Goal: Task Accomplishment & Management: Manage account settings

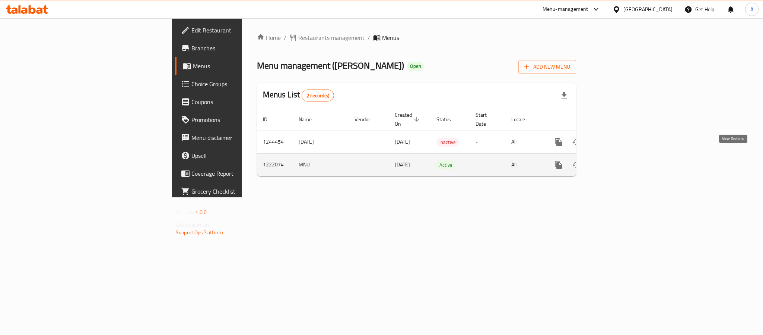
click at [617, 160] on icon "enhanced table" at bounding box center [612, 164] width 9 height 9
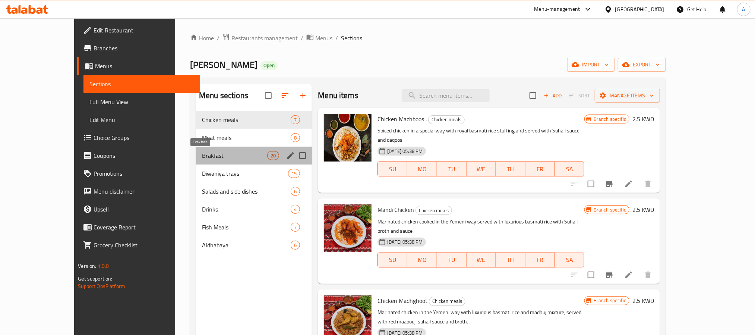
click at [202, 158] on span "Brakfast" at bounding box center [234, 155] width 65 height 9
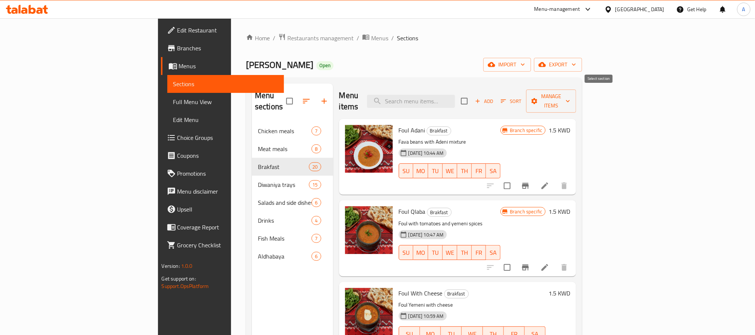
click at [472, 98] on input "checkbox" at bounding box center [464, 101] width 16 height 16
checkbox input "true"
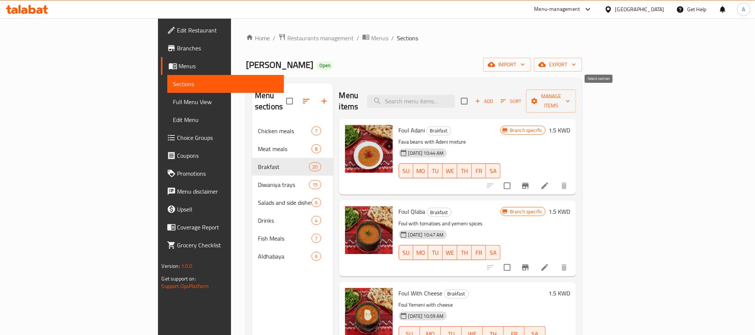
checkbox input "true"
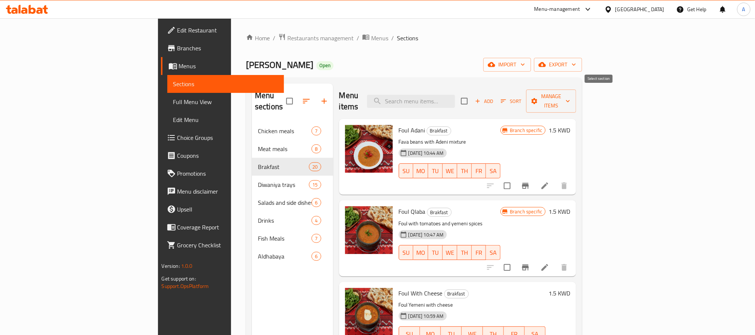
checkbox input "true"
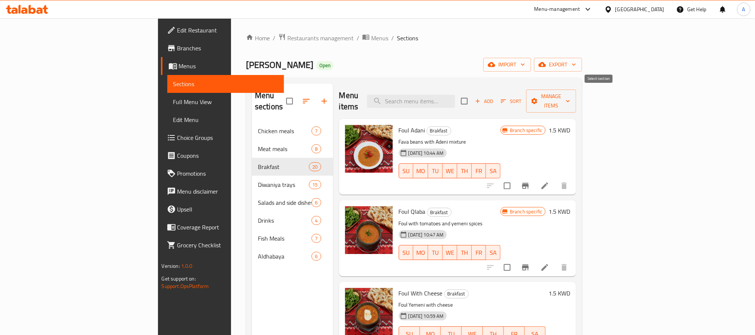
checkbox input "true"
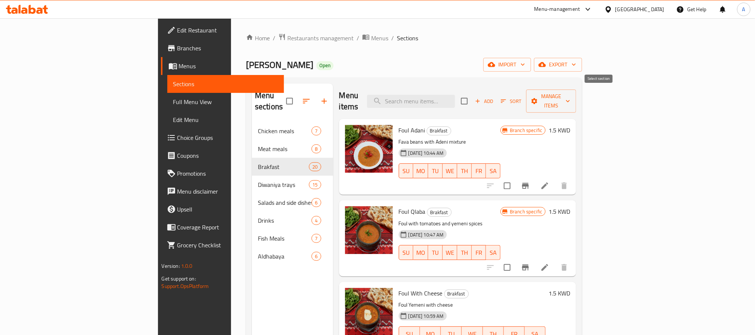
checkbox input "true"
click at [570, 96] on span "Manage items" at bounding box center [551, 101] width 38 height 19
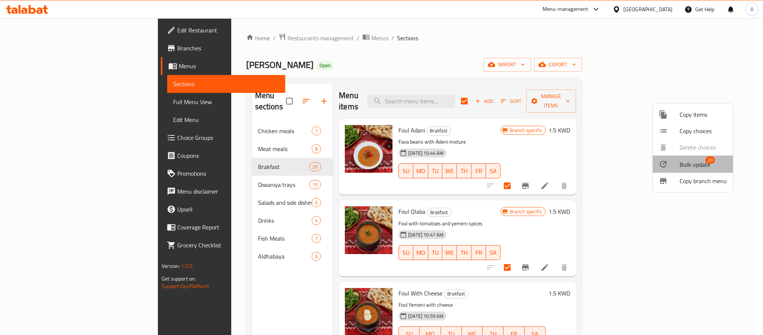
click at [700, 161] on span "Bulk update" at bounding box center [695, 164] width 31 height 9
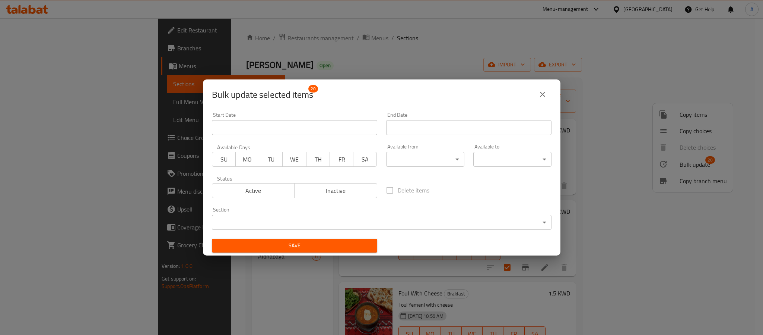
click at [418, 149] on div "Available from ​ ​" at bounding box center [425, 155] width 78 height 23
click at [418, 152] on body "​ Menu-management Kuwait Get Help A Edit Restaurant Branches Menus Sections Ful…" at bounding box center [381, 176] width 763 height 316
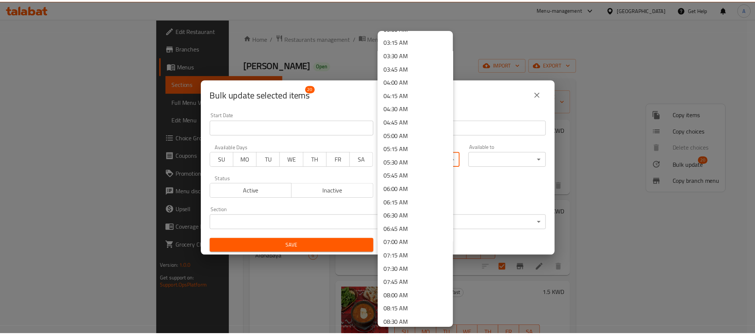
scroll to position [168, 0]
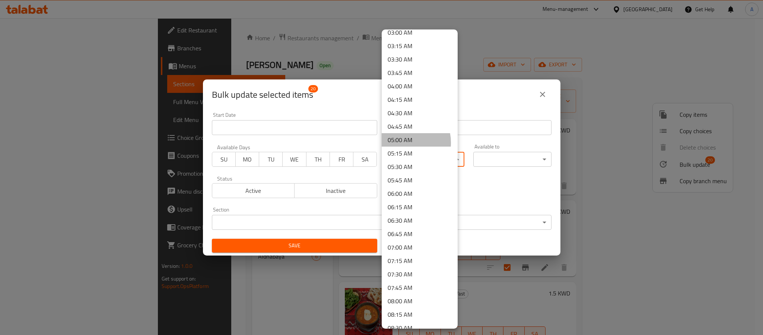
click at [400, 142] on li "05:00 AM" at bounding box center [420, 139] width 76 height 13
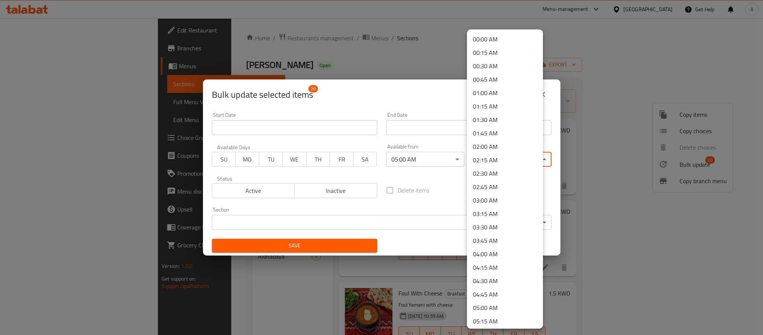
click at [490, 164] on body "​ Menu-management Kuwait Get Help A Edit Restaurant Branches Menus Sections Ful…" at bounding box center [381, 176] width 763 height 316
click at [490, 92] on li "01:00 AM" at bounding box center [505, 92] width 76 height 13
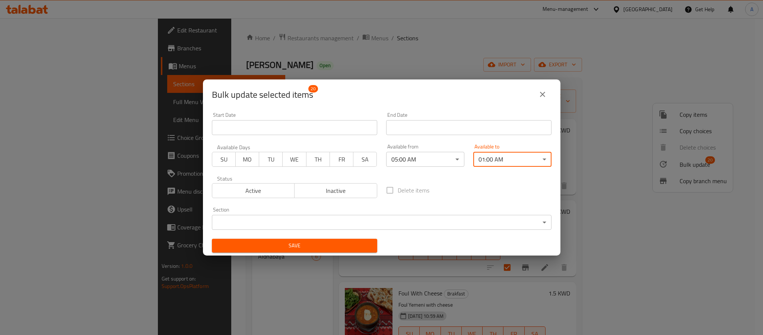
click at [332, 246] on span "Save" at bounding box center [295, 245] width 154 height 9
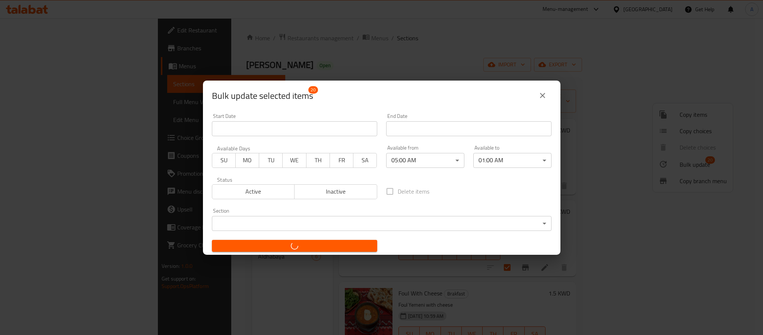
checkbox input "false"
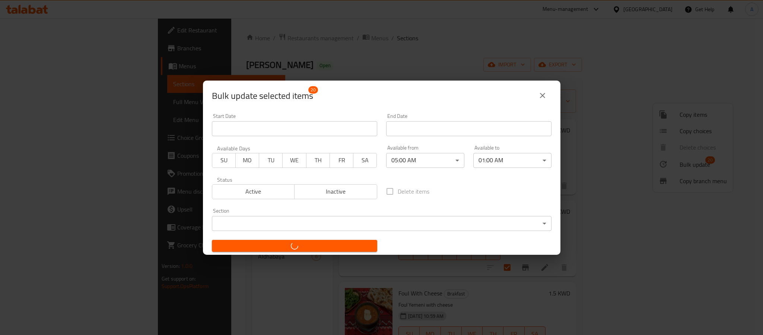
checkbox input "false"
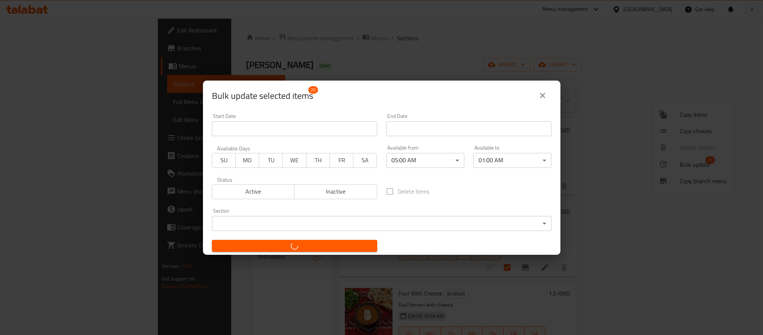
checkbox input "false"
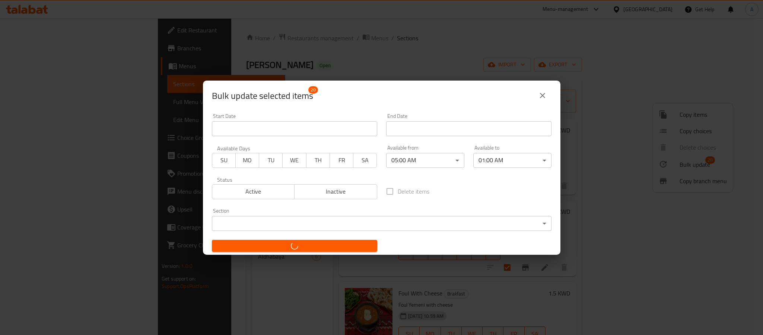
checkbox input "false"
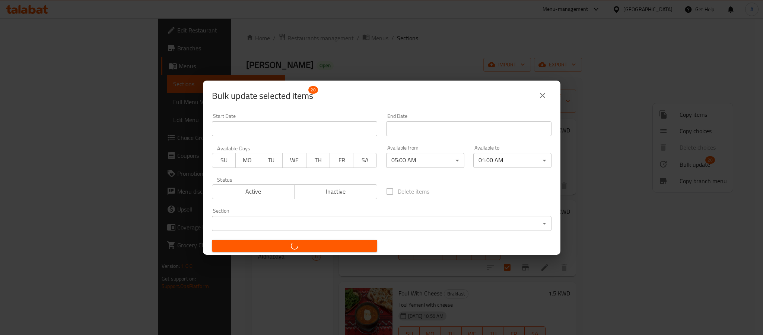
checkbox input "false"
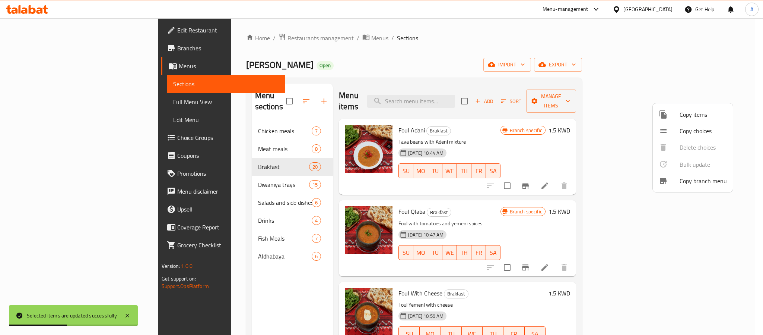
click at [244, 151] on div at bounding box center [381, 167] width 763 height 335
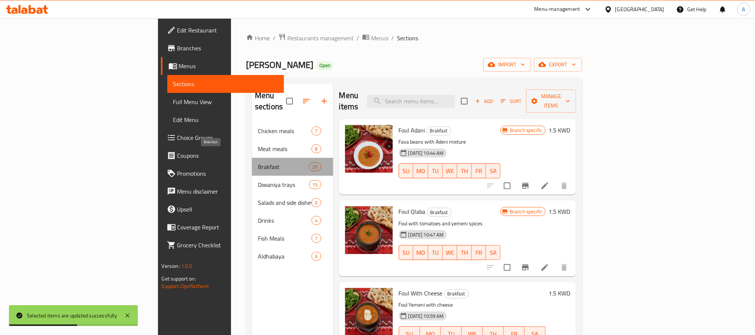
click at [258, 162] on span "Brakfast" at bounding box center [283, 166] width 51 height 9
click at [252, 158] on div "Brakfast 20" at bounding box center [292, 167] width 81 height 18
click at [309, 163] on span "20" at bounding box center [314, 166] width 11 height 7
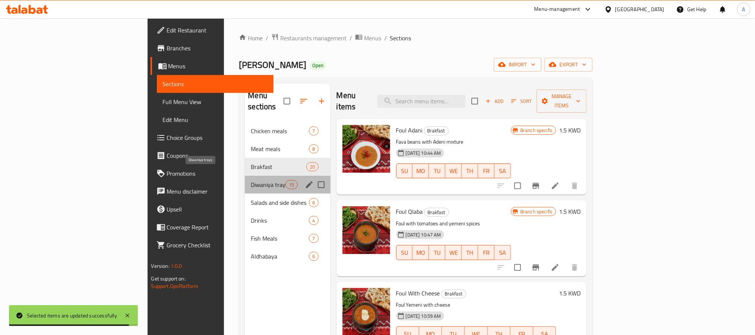
click at [251, 180] on span "Diwaniya trays" at bounding box center [268, 184] width 35 height 9
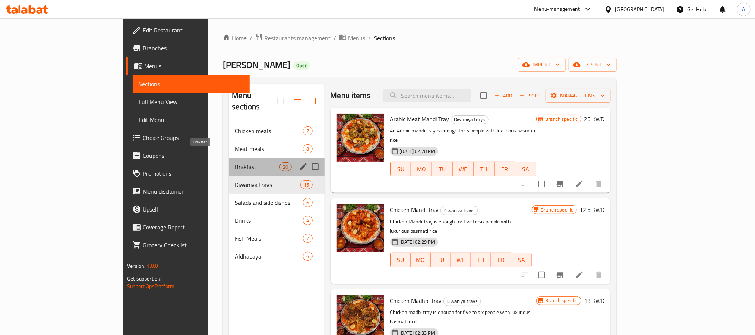
click at [235, 162] on span "Brakfast" at bounding box center [257, 166] width 45 height 9
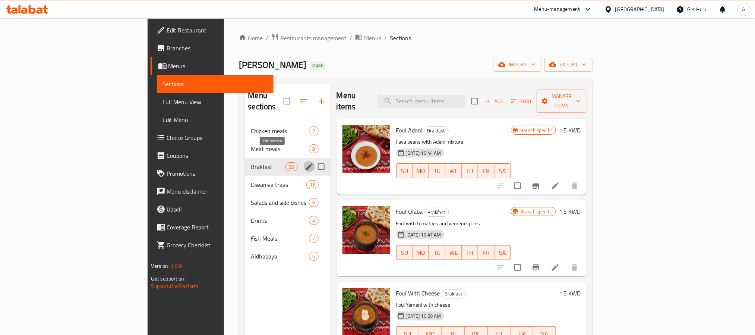
click at [305, 162] on icon "edit" at bounding box center [309, 166] width 9 height 9
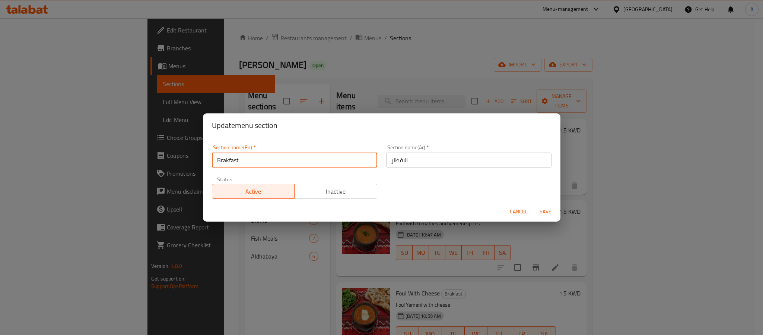
click at [223, 160] on input "Brakfast" at bounding box center [294, 159] width 165 height 15
type input "Breakfast"
click at [536, 209] on button "Save" at bounding box center [546, 212] width 24 height 14
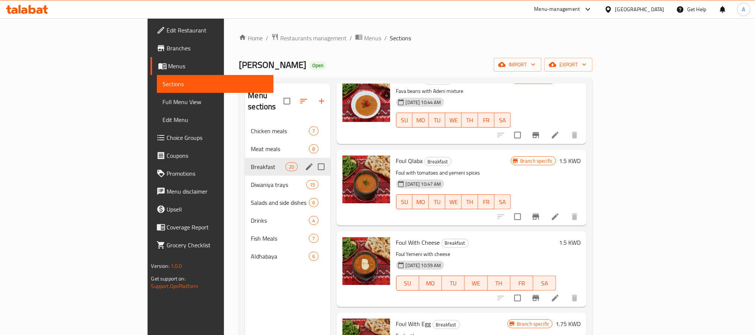
scroll to position [56, 0]
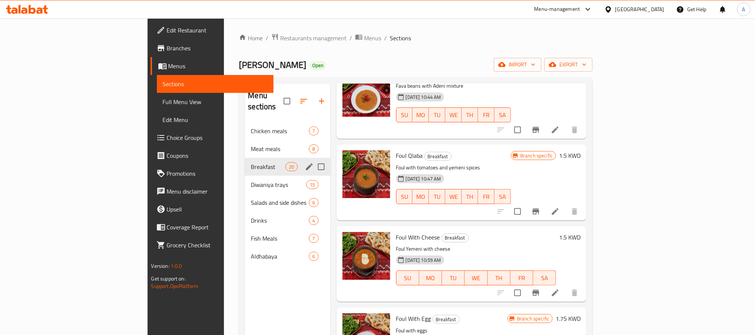
click at [657, 10] on div "Kuwait" at bounding box center [639, 9] width 49 height 8
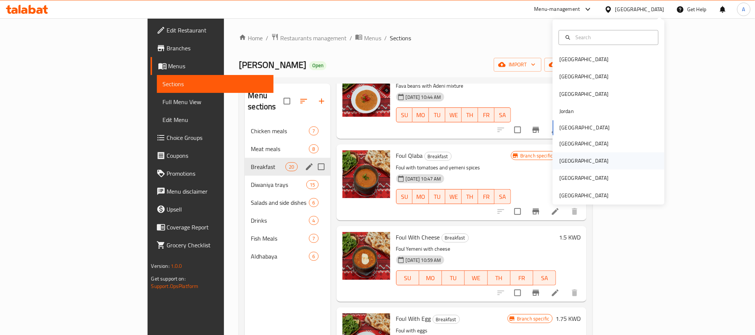
click at [562, 157] on div "[GEOGRAPHIC_DATA]" at bounding box center [583, 161] width 49 height 8
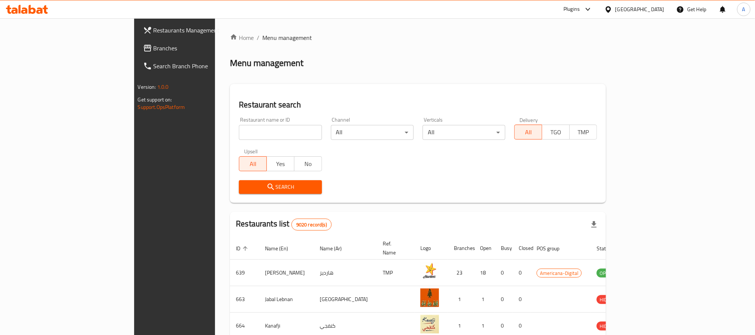
click at [154, 48] on span "Branches" at bounding box center [204, 48] width 101 height 9
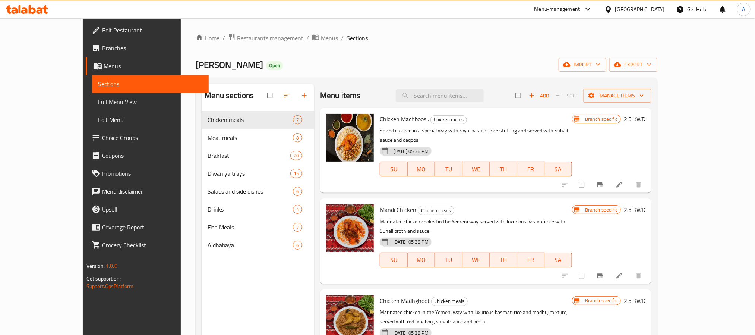
click at [98, 103] on span "Full Menu View" at bounding box center [150, 101] width 105 height 9
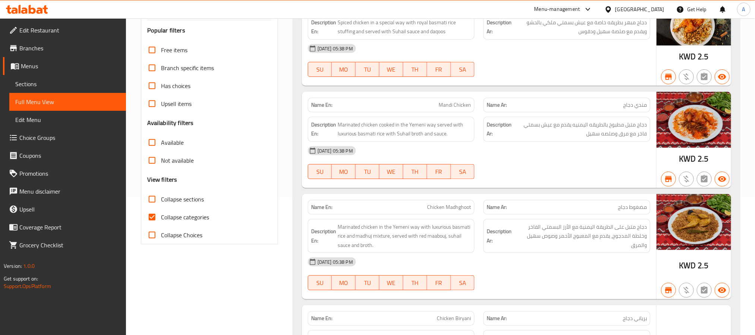
scroll to position [168, 0]
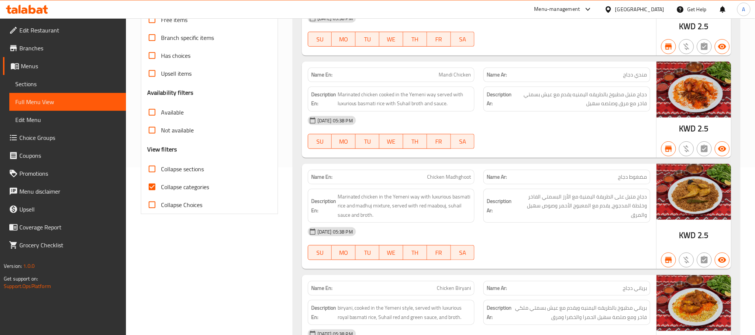
click at [154, 169] on input "Collapse sections" at bounding box center [152, 169] width 18 height 18
checkbox input "true"
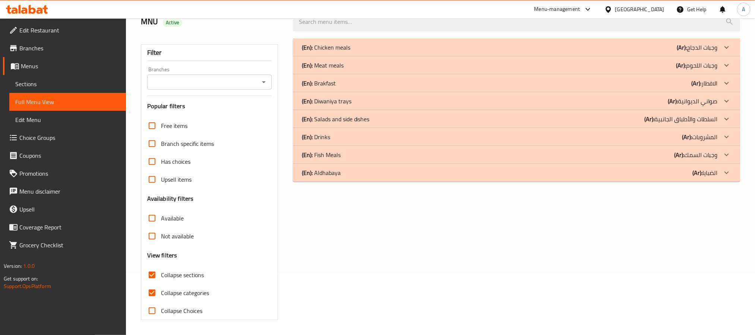
scroll to position [63, 0]
click at [369, 84] on div "(En): Brakfast (Ar): الافطار" at bounding box center [510, 83] width 416 height 9
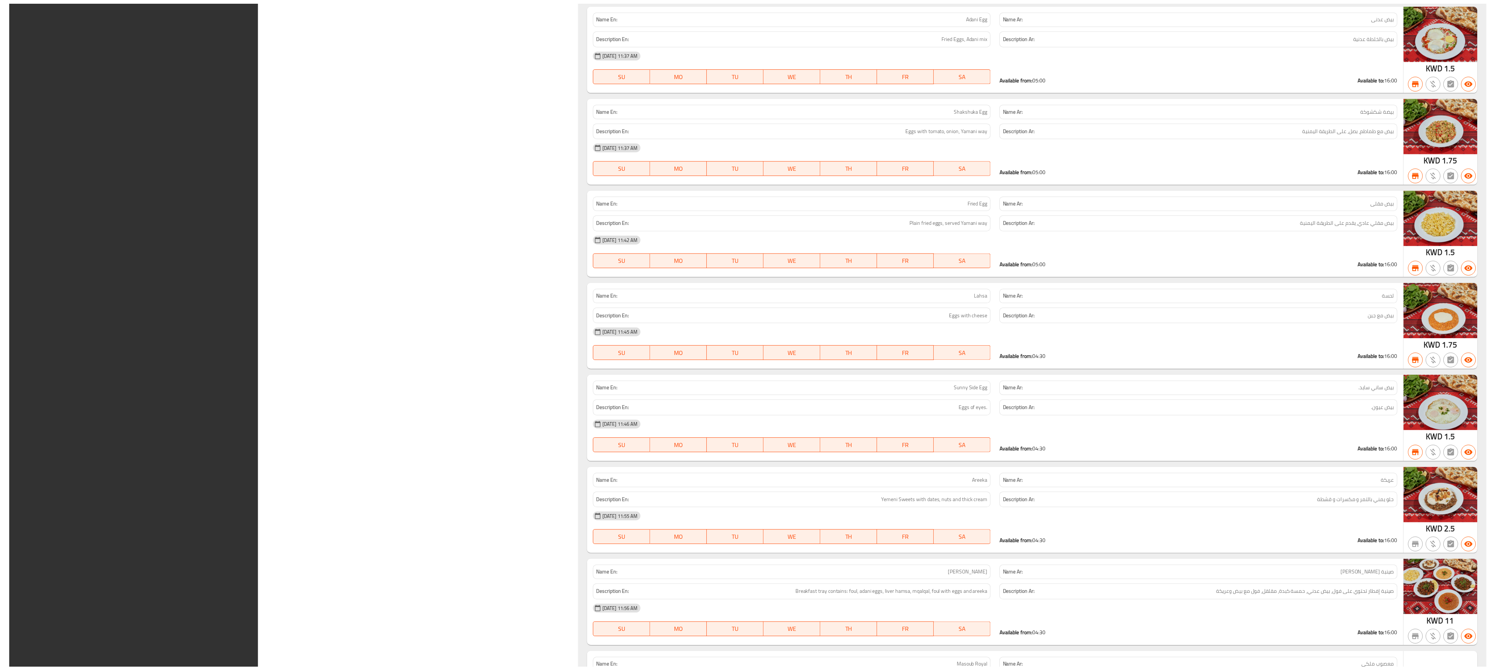
scroll to position [1537, 0]
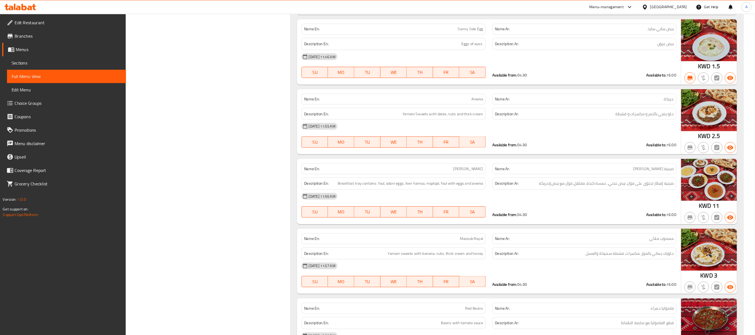
scroll to position [1537, 0]
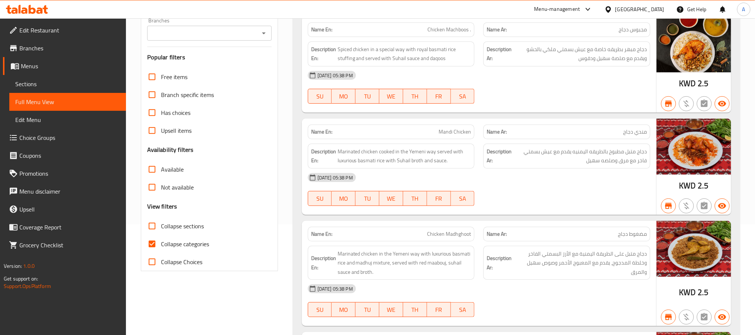
scroll to position [112, 0]
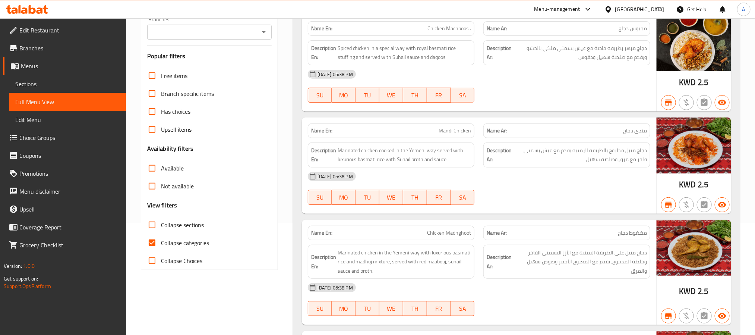
click at [150, 228] on input "Collapse sections" at bounding box center [152, 225] width 18 height 18
checkbox input "true"
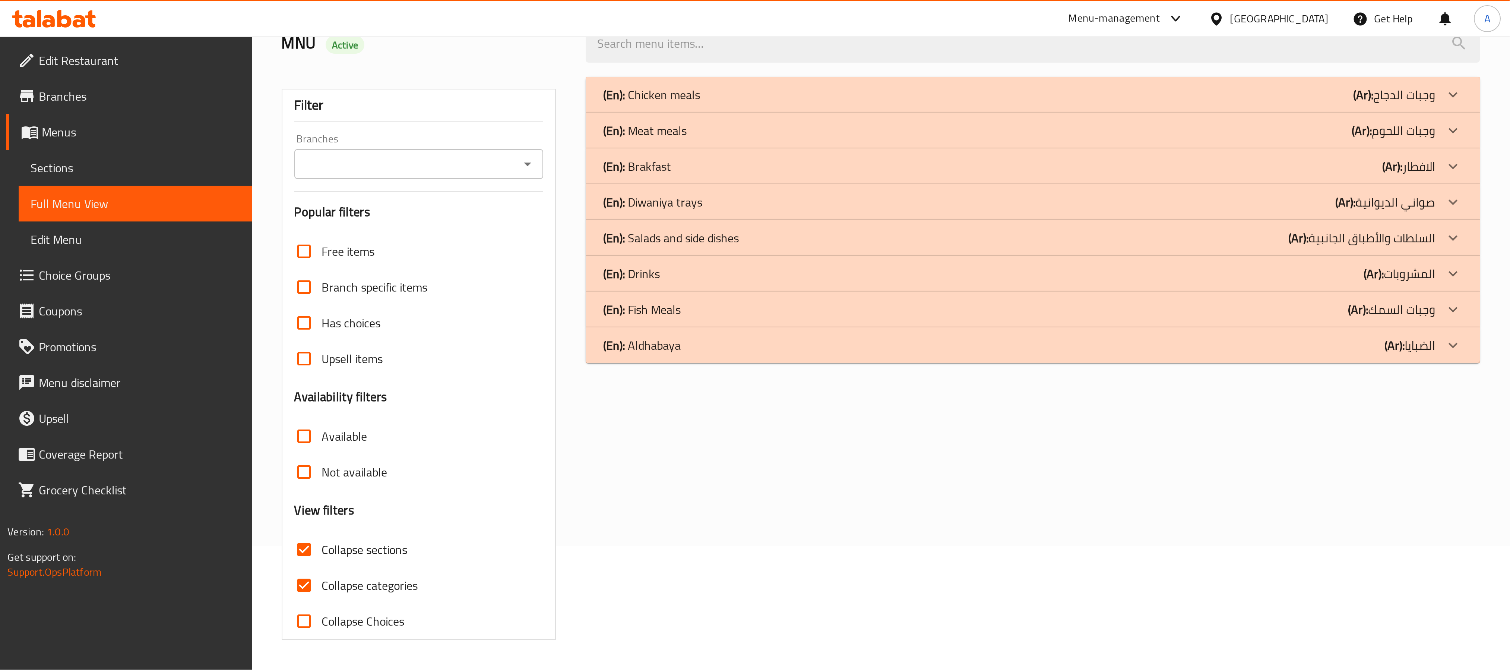
scroll to position [63, 0]
click at [347, 83] on div "(En): Brakfast (Ar): الافطار" at bounding box center [510, 83] width 416 height 9
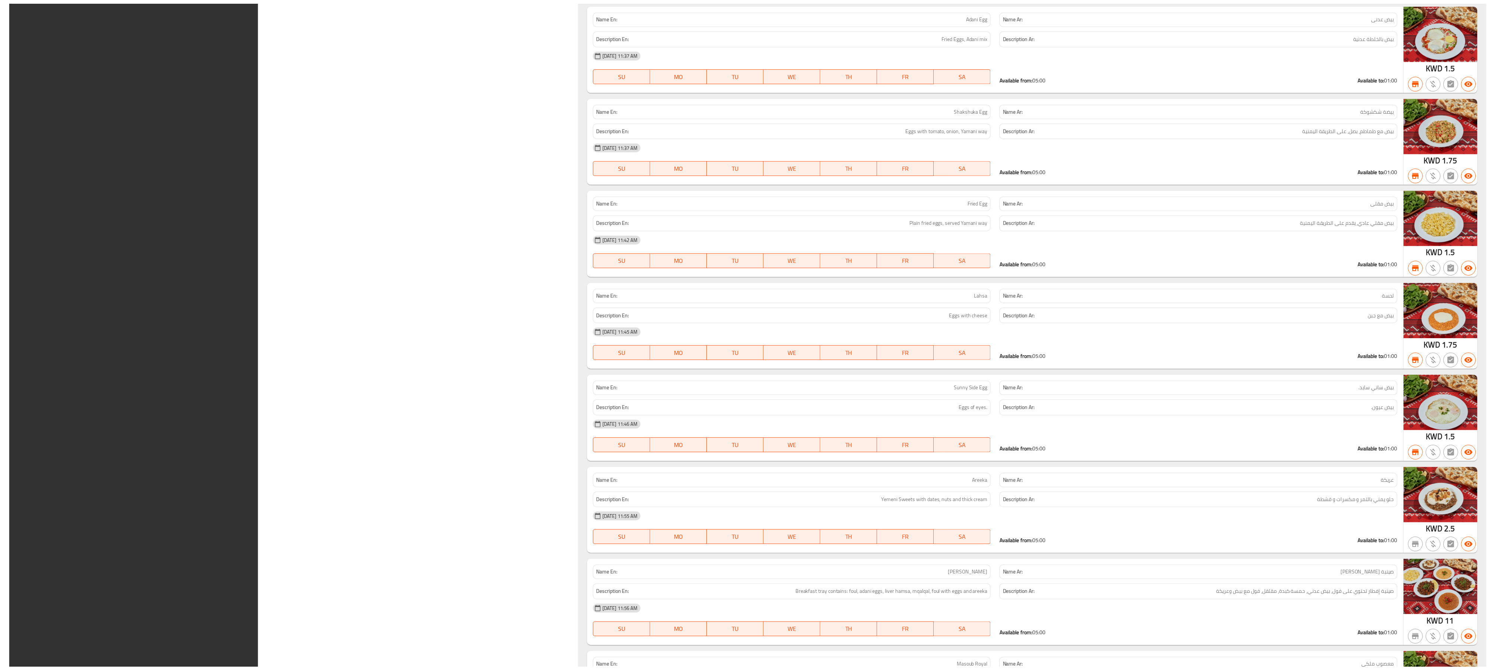
scroll to position [1537, 0]
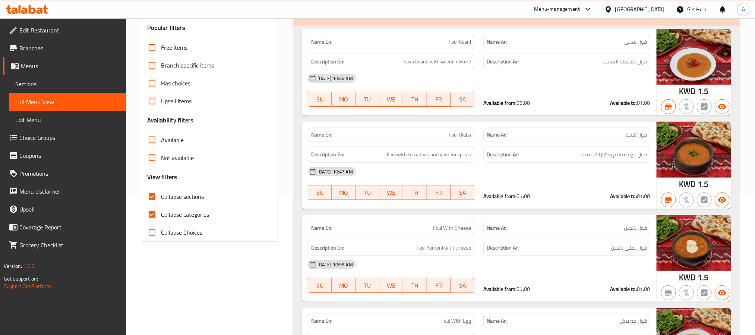
scroll to position [0, 0]
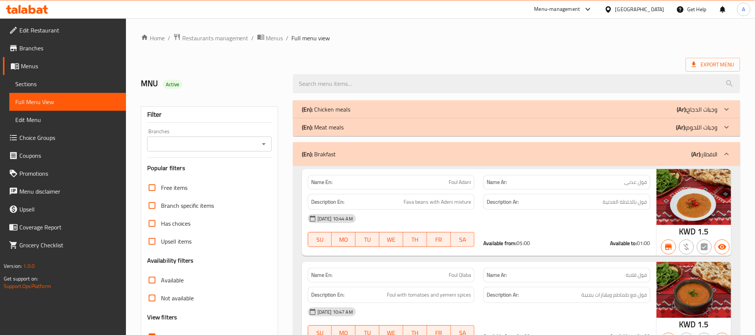
click at [648, 10] on div "Kuwait" at bounding box center [639, 9] width 49 height 8
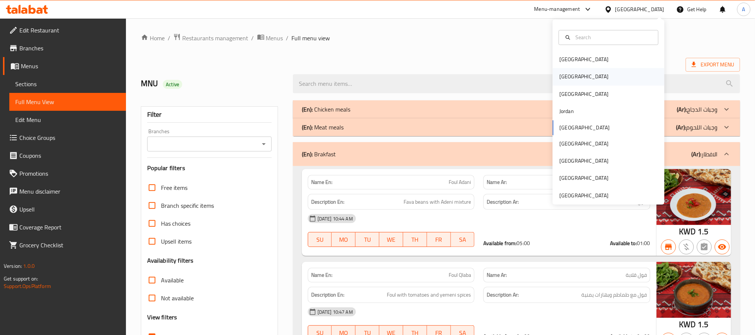
click at [584, 76] on div "Egypt" at bounding box center [609, 76] width 112 height 17
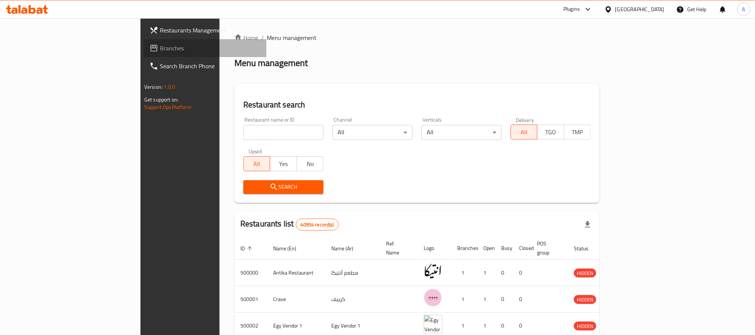
click at [160, 46] on span "Branches" at bounding box center [210, 48] width 101 height 9
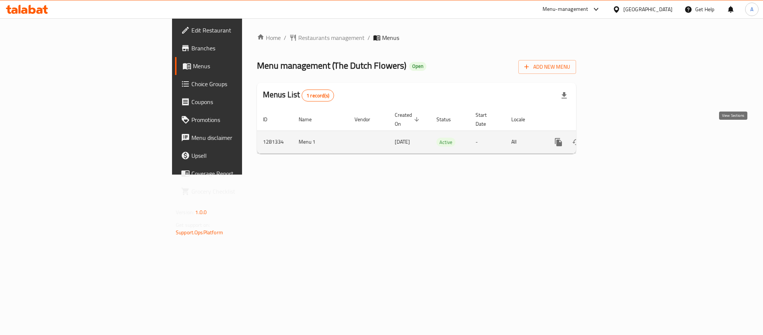
click at [617, 137] on icon "enhanced table" at bounding box center [612, 141] width 9 height 9
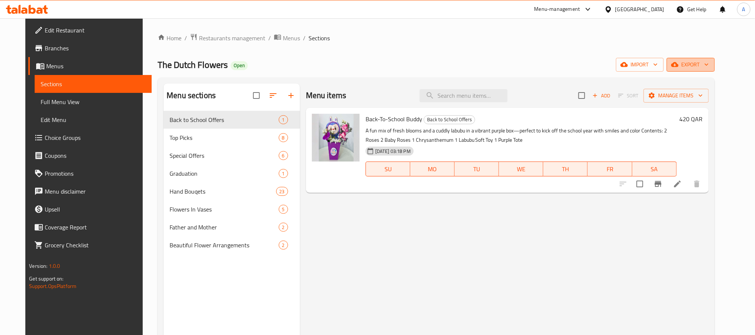
click at [709, 63] on span "export" at bounding box center [691, 64] width 36 height 9
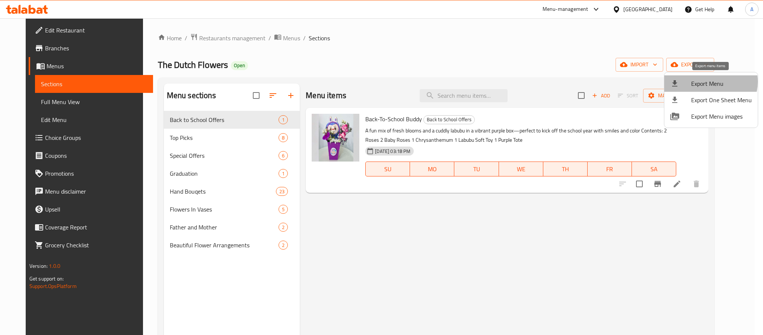
click at [710, 82] on span "Export Menu" at bounding box center [722, 83] width 61 height 9
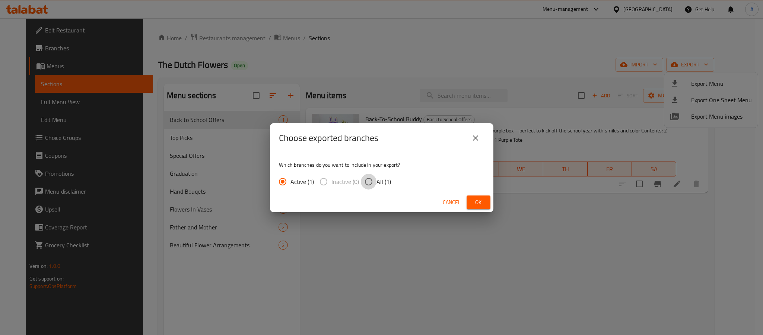
click at [364, 180] on input "All (1)" at bounding box center [369, 182] width 16 height 16
radio input "true"
click at [487, 200] on button "Ok" at bounding box center [479, 202] width 24 height 14
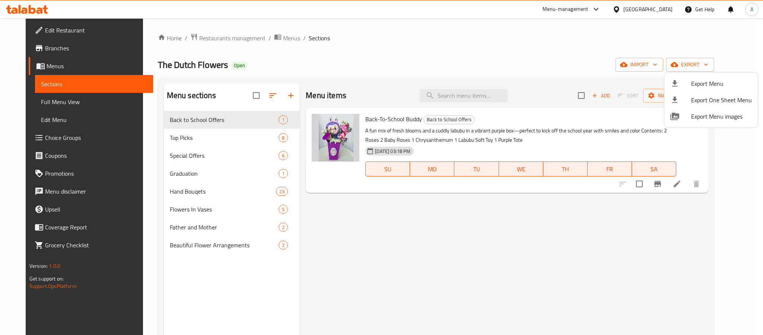
drag, startPoint x: 212, startPoint y: 63, endPoint x: 154, endPoint y: 64, distance: 58.9
click at [154, 64] on div at bounding box center [381, 167] width 763 height 335
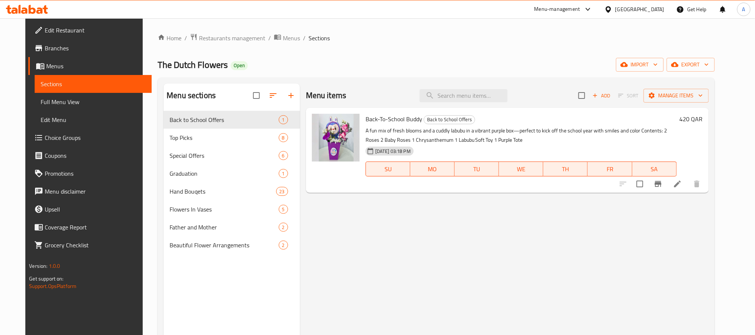
click at [165, 64] on span "The Dutch Flowers" at bounding box center [193, 64] width 70 height 17
copy span "The Dutch Flowers"
click at [482, 98] on input "search" at bounding box center [464, 95] width 88 height 13
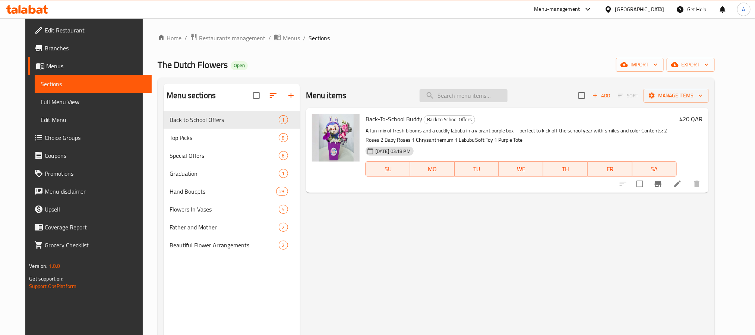
paste input "Blush & Bloom"
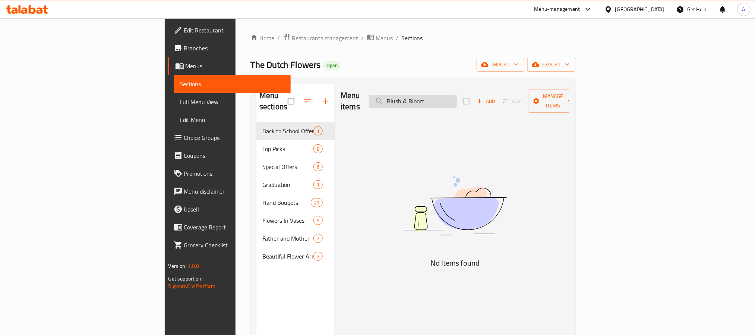
click at [457, 97] on input "Blush & Bloom" at bounding box center [413, 101] width 88 height 13
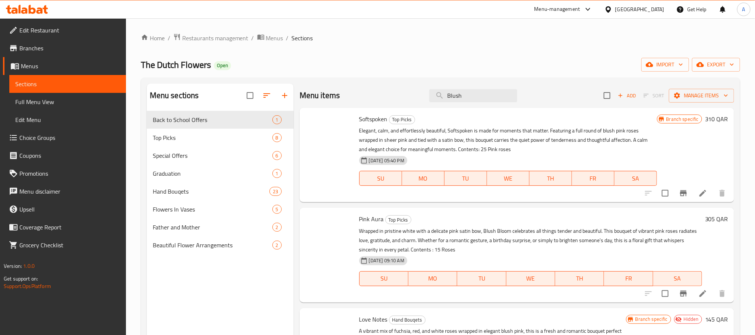
type input "Blush"
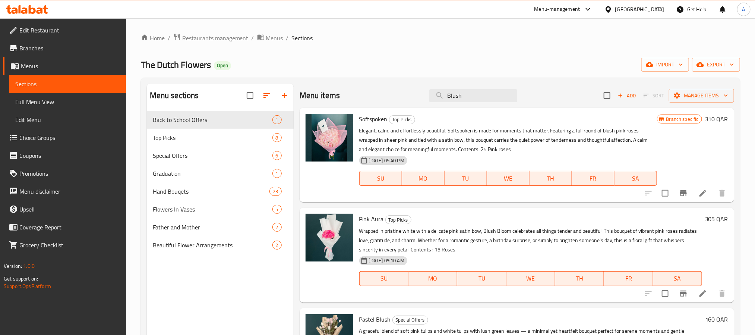
drag, startPoint x: 463, startPoint y: 97, endPoint x: 406, endPoint y: 93, distance: 56.8
click at [406, 93] on div "Menu items Blush Add Sort Manage items" at bounding box center [517, 95] width 434 height 24
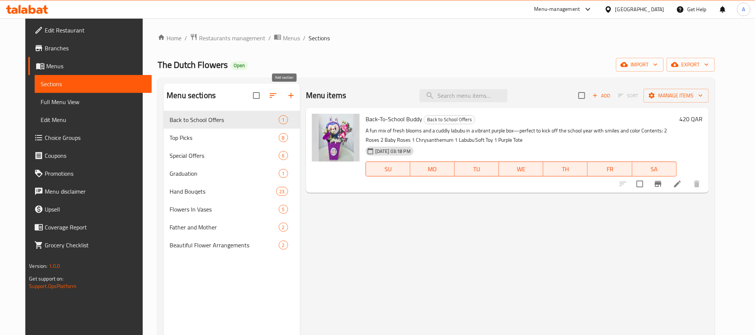
click at [287, 93] on icon "button" at bounding box center [291, 95] width 9 height 9
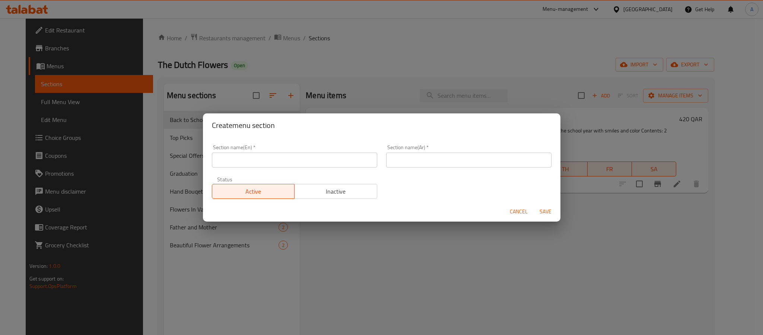
click at [268, 159] on input "text" at bounding box center [294, 159] width 165 height 15
type input "New Items"
click at [268, 163] on input "New Items" at bounding box center [294, 159] width 165 height 15
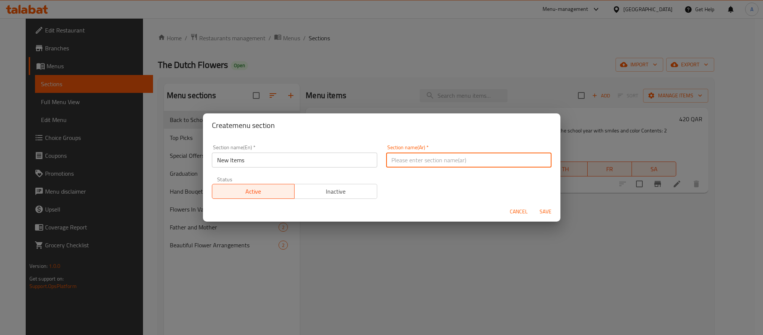
click at [444, 161] on input "text" at bounding box center [468, 159] width 165 height 15
type input "أصناف جديدة"
click at [540, 208] on span "Save" at bounding box center [546, 211] width 18 height 9
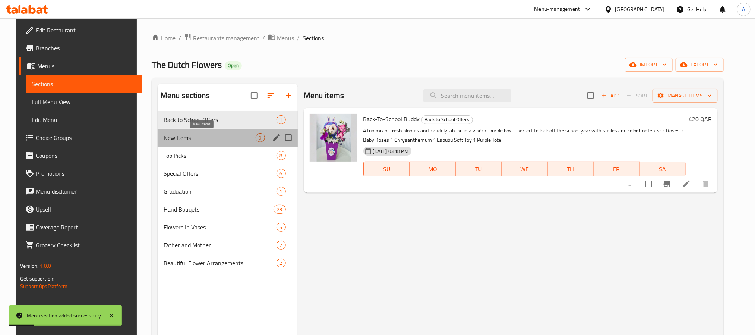
click at [188, 135] on span "New Items" at bounding box center [210, 137] width 92 height 9
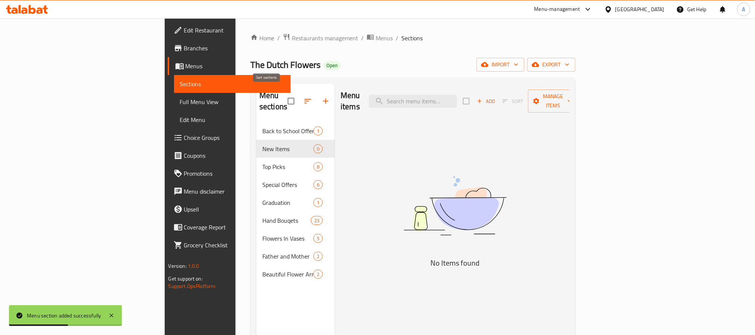
click at [303, 97] on icon "button" at bounding box center [307, 101] width 9 height 9
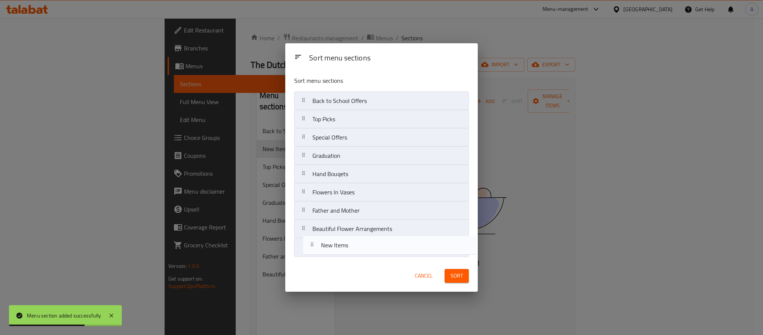
drag, startPoint x: 340, startPoint y: 121, endPoint x: 348, endPoint y: 254, distance: 133.3
click at [348, 254] on nav "Back to School Offers New Items Top Picks Special Offers Graduation Hand Bouqet…" at bounding box center [381, 173] width 175 height 165
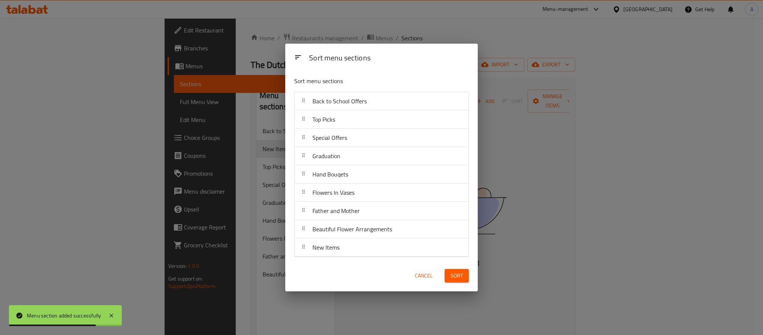
click at [453, 274] on span "Sort" at bounding box center [457, 275] width 12 height 9
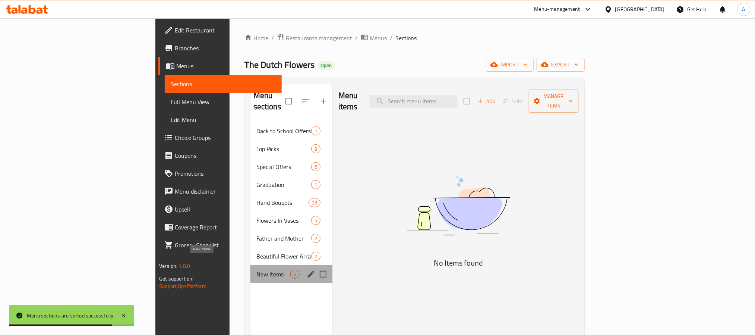
click at [256, 269] on span "New Items" at bounding box center [273, 273] width 34 height 9
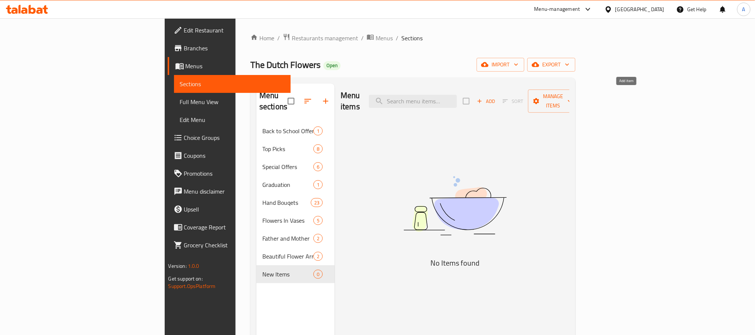
click at [496, 97] on span "Add" at bounding box center [486, 101] width 20 height 9
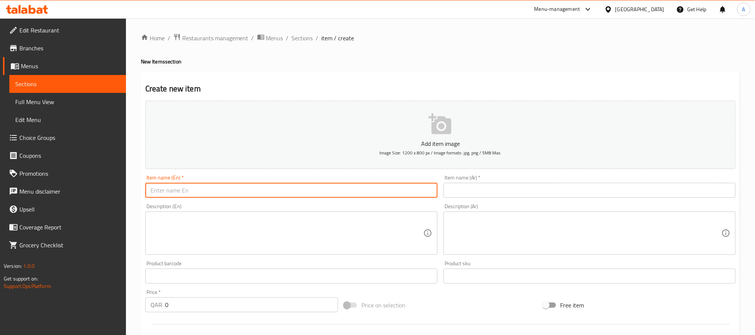
click at [278, 188] on input "text" at bounding box center [291, 190] width 292 height 15
paste input "Blush & Bloom"
type input "Blush & Bloom"
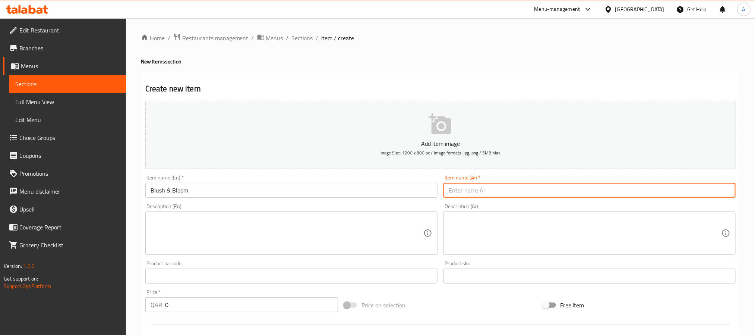
click at [548, 193] on input "text" at bounding box center [589, 190] width 292 height 15
paste input "زهور أنيقة"
type input "زهور أنيقة"
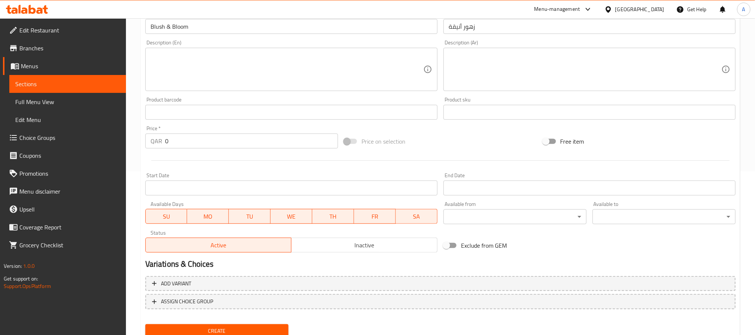
scroll to position [168, 0]
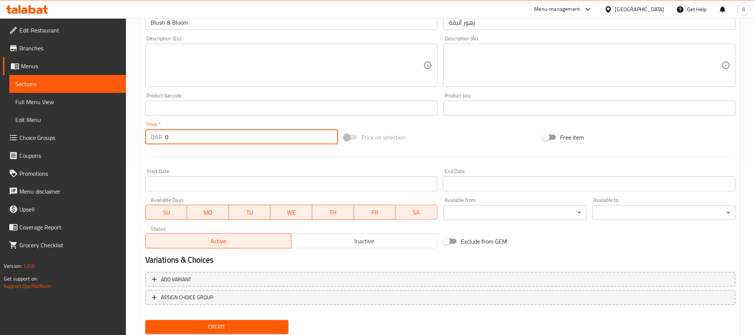
drag, startPoint x: 179, startPoint y: 133, endPoint x: 112, endPoint y: 133, distance: 66.7
click at [112, 133] on div "Edit Restaurant Branches Menus Sections Full Menu View Edit Menu Choice Groups …" at bounding box center [377, 105] width 755 height 508
paste input "242.22"
type input "242.22"
click at [351, 241] on span "Inactive" at bounding box center [364, 240] width 140 height 11
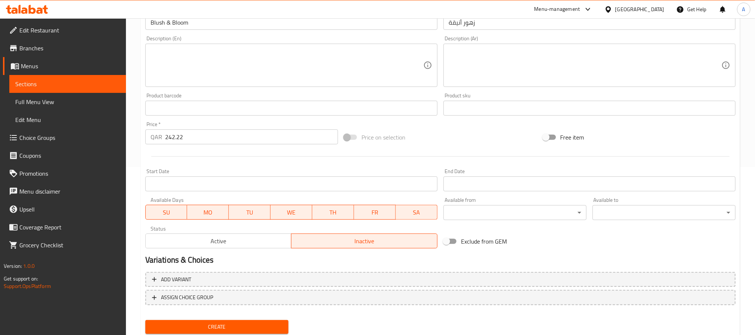
click at [260, 327] on span "Create" at bounding box center [216, 326] width 131 height 9
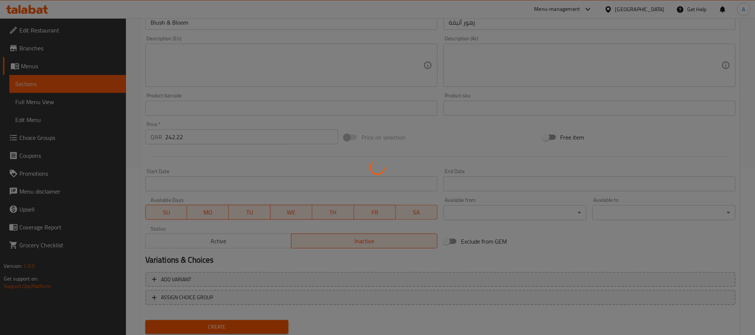
type input "0"
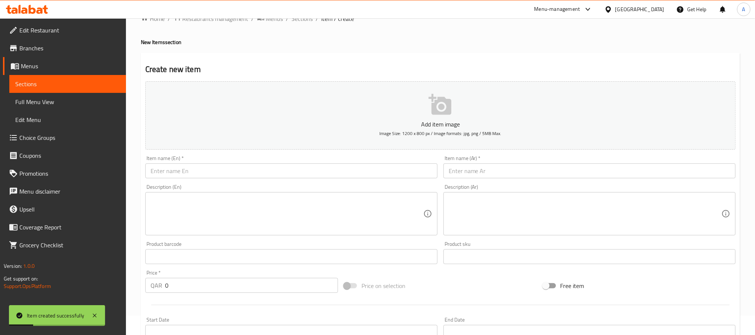
scroll to position [0, 0]
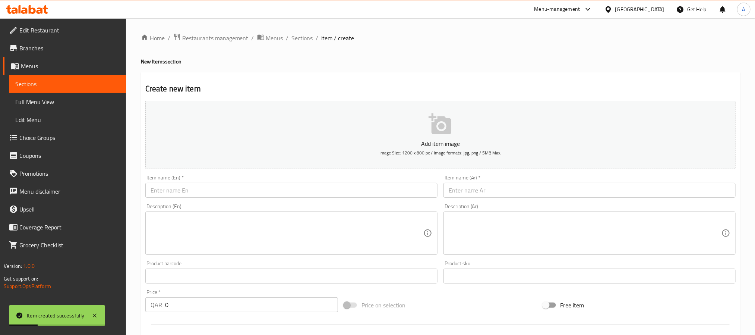
click at [199, 192] on input "text" at bounding box center [291, 190] width 292 height 15
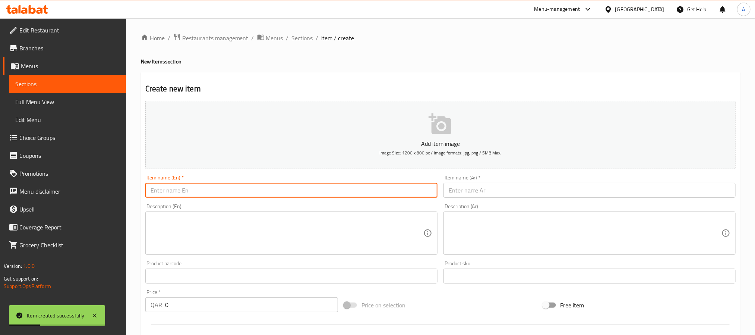
paste input "Lucky Kalanchoe Plant"
type input "Lucky Kalanchoe Plant"
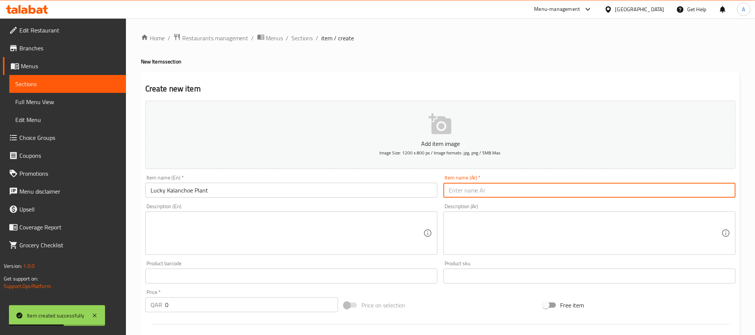
click at [520, 190] on input "text" at bounding box center [589, 190] width 292 height 15
paste input "نبات الكالانشو المحظوظ"
type input "نبات الكالانشو المحظوظ"
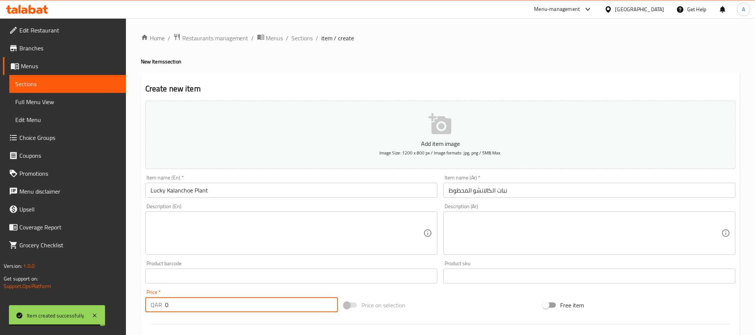
click at [142, 300] on div "Price   * QAR 0 Price *" at bounding box center [241, 300] width 199 height 29
paste input "264.44"
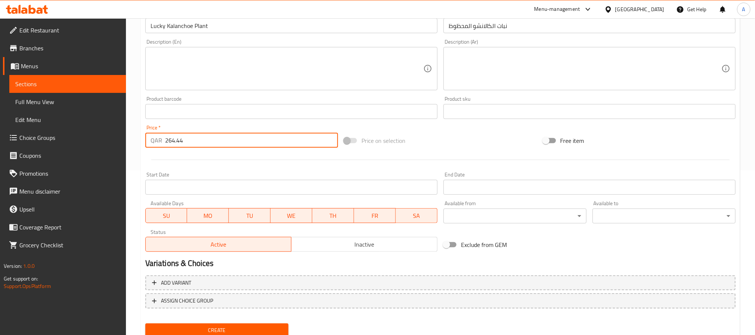
scroll to position [168, 0]
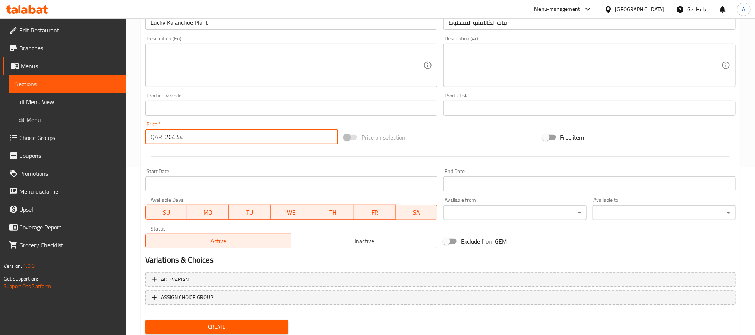
type input "264.44"
click at [316, 240] on span "Inactive" at bounding box center [364, 240] width 140 height 11
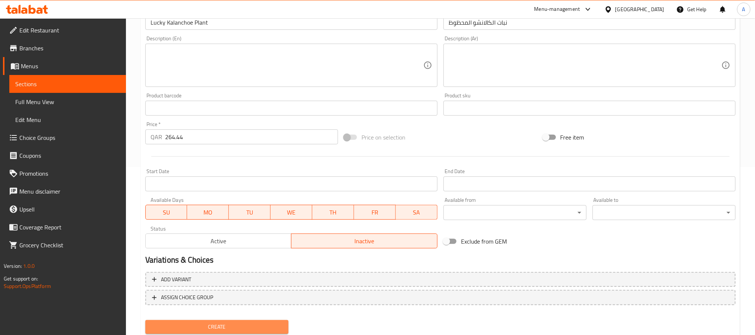
click at [269, 323] on span "Create" at bounding box center [216, 326] width 131 height 9
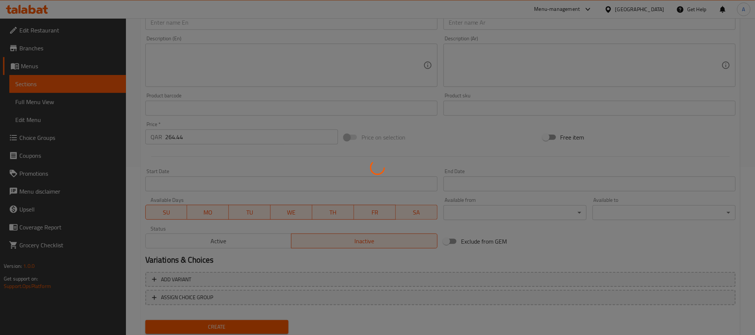
type input "0"
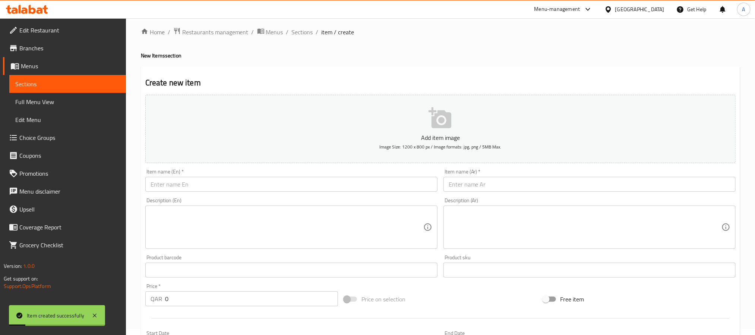
scroll to position [0, 0]
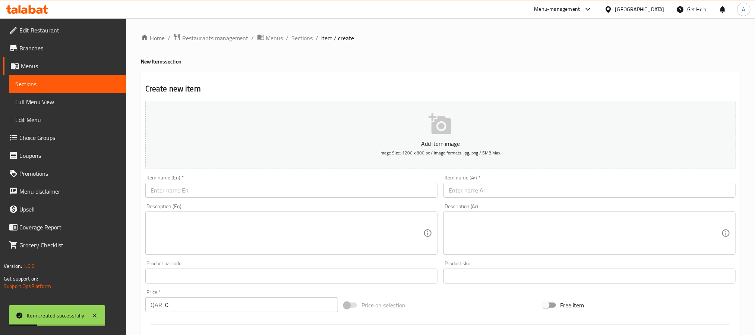
click at [227, 190] on input "text" at bounding box center [291, 190] width 292 height 15
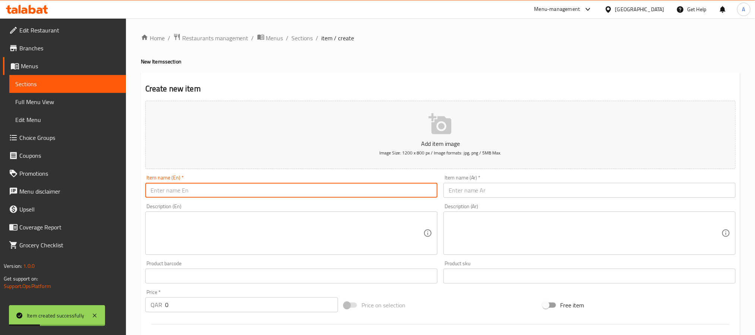
paste input "Cheeky Buddy"
type input "Cheeky [PERSON_NAME]"
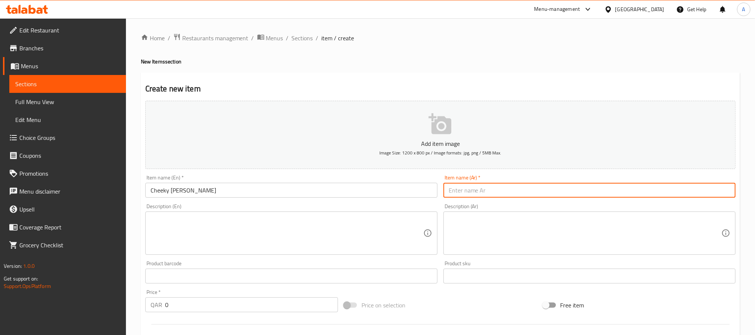
click at [528, 192] on input "text" at bounding box center [589, 190] width 292 height 15
paste input "باقة الأرنب المرح"
type input "باقة الأرنب المرح"
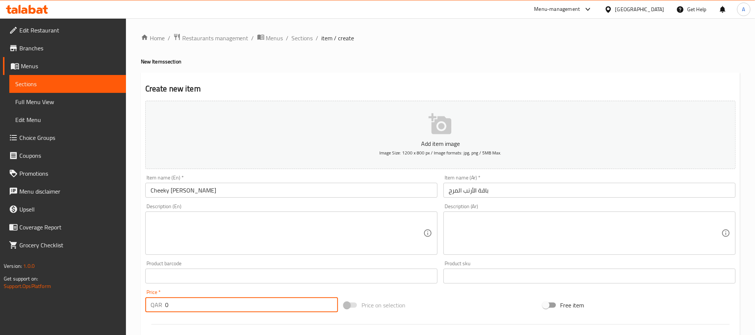
drag, startPoint x: 175, startPoint y: 305, endPoint x: 142, endPoint y: 302, distance: 33.0
click at [142, 302] on div "Price   * QAR 0 Price *" at bounding box center [241, 300] width 199 height 29
paste input "266.67"
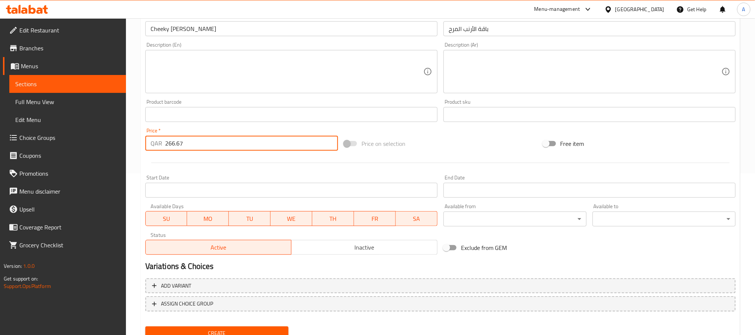
scroll to position [168, 0]
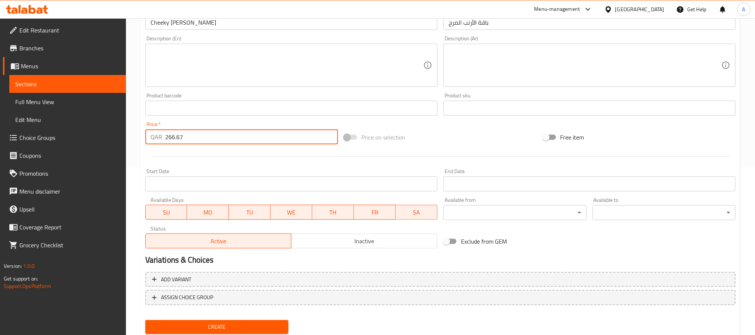
type input "266.67"
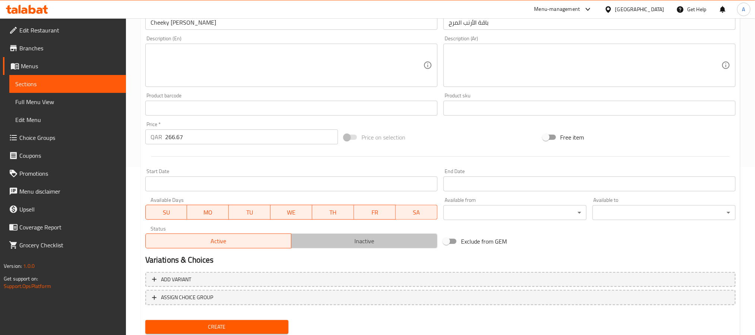
click at [308, 242] on span "Inactive" at bounding box center [364, 240] width 140 height 11
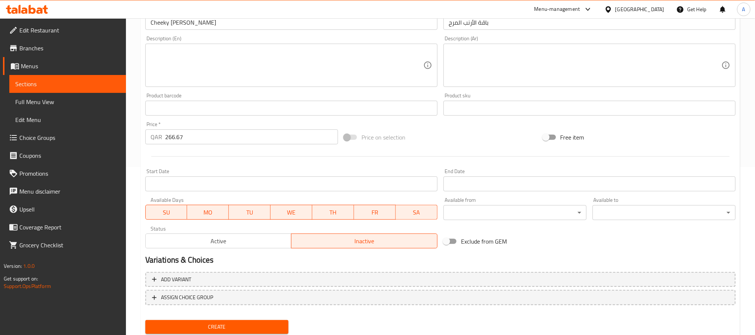
click at [268, 325] on span "Create" at bounding box center [216, 326] width 131 height 9
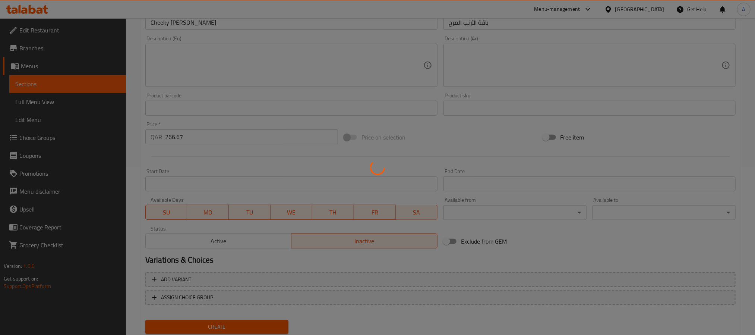
type input "0"
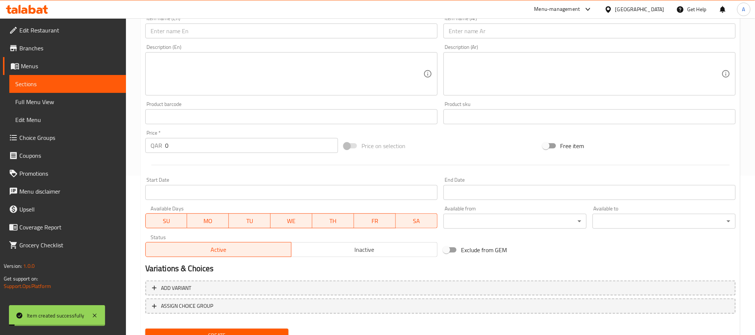
scroll to position [0, 0]
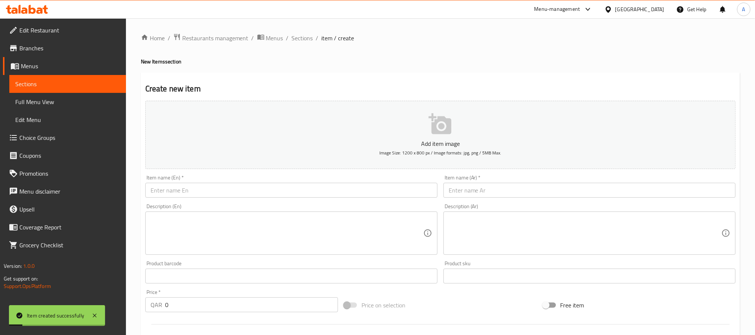
click at [211, 182] on div "Item name (En)   * Item name (En) *" at bounding box center [291, 186] width 292 height 23
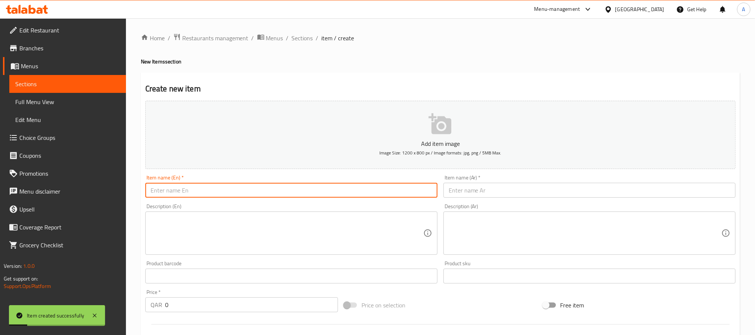
paste input "Rose & Cuddle"
click at [208, 195] on input "text" at bounding box center [291, 190] width 292 height 15
type input "Rose & Cuddle"
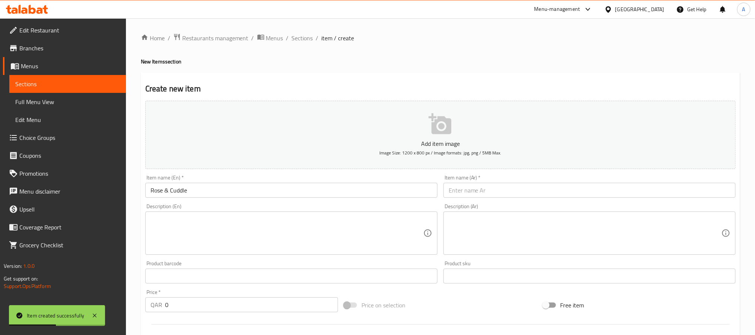
click at [496, 197] on input "text" at bounding box center [589, 190] width 292 height 15
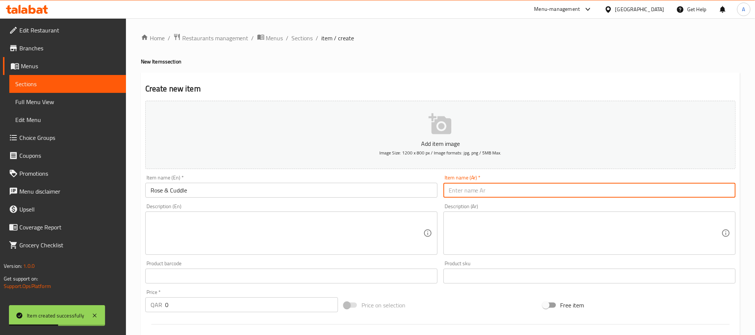
paste input "باقة البداية المشجعة"
type input "باقة البداية المشجعة"
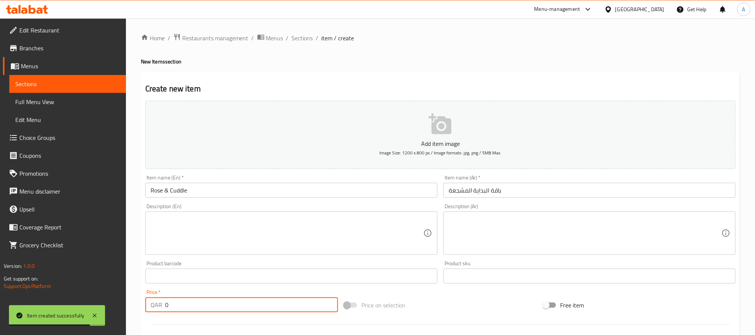
drag, startPoint x: 202, startPoint y: 301, endPoint x: 97, endPoint y: 292, distance: 106.2
click at [97, 292] on div "Edit Restaurant Branches Menus Sections Full Menu View Edit Menu Choice Groups …" at bounding box center [377, 272] width 755 height 508
paste input "131.11"
type input "131.11"
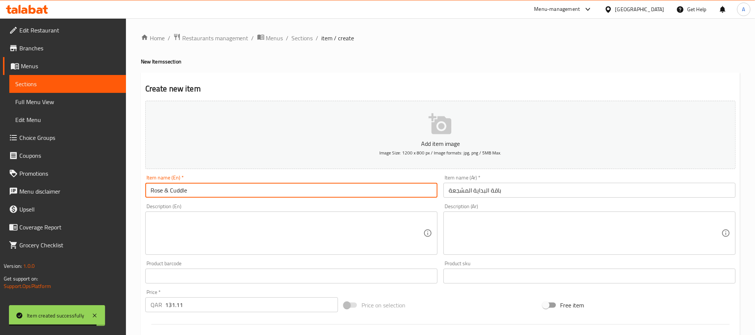
click at [218, 188] on input "Rose & Cuddle" at bounding box center [291, 190] width 292 height 15
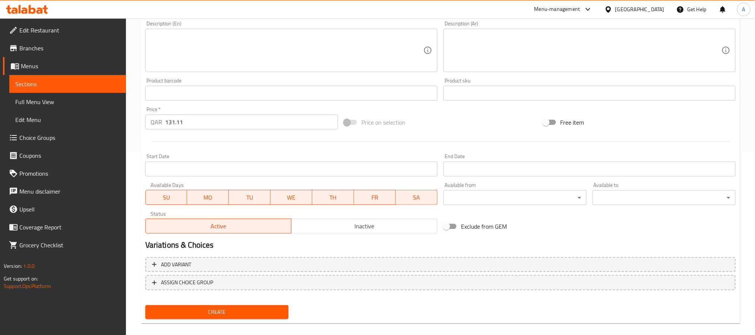
scroll to position [191, 0]
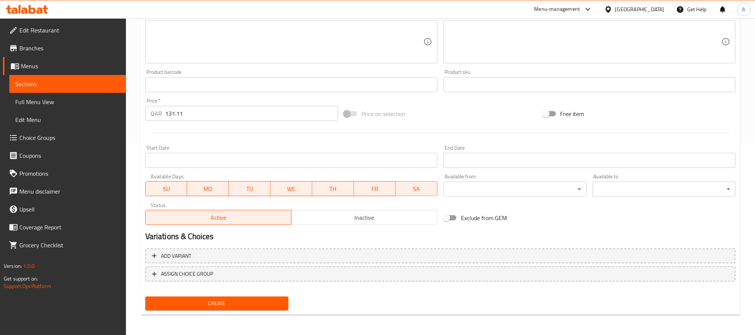
type input "Rose & Cuddle Bundle"
click at [269, 303] on span "Create" at bounding box center [216, 302] width 131 height 9
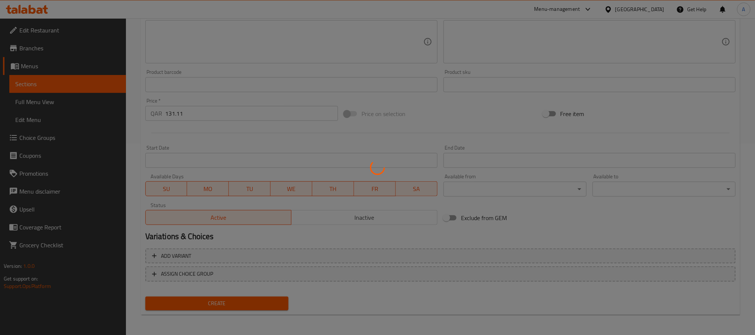
type input "0"
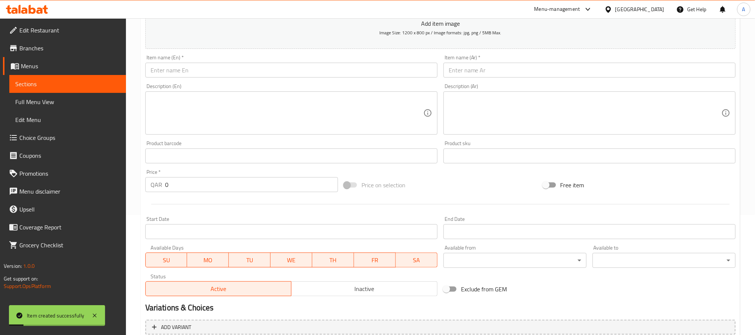
scroll to position [23, 0]
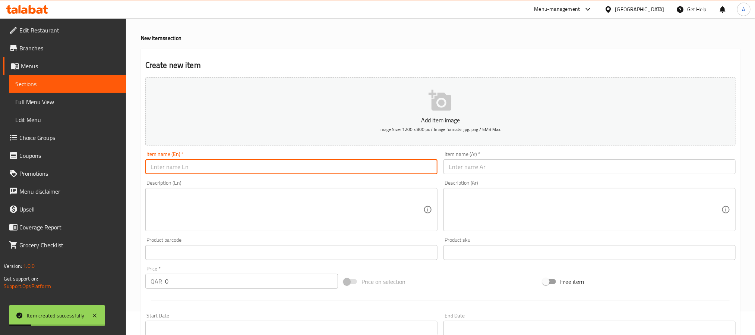
click at [212, 172] on input "text" at bounding box center [291, 166] width 292 height 15
paste input "Green Start"
type input "Green Start"
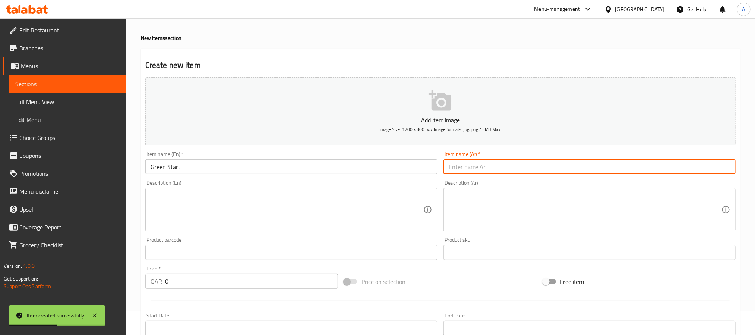
click at [484, 164] on input "text" at bounding box center [589, 166] width 292 height 15
paste input ""بداية خضراء ""
click at [569, 160] on input ""بداية خضراء "" at bounding box center [589, 166] width 292 height 15
drag, startPoint x: 452, startPoint y: 167, endPoint x: 444, endPoint y: 166, distance: 7.5
click at [444, 166] on input ""بداية خضراء" at bounding box center [589, 166] width 292 height 15
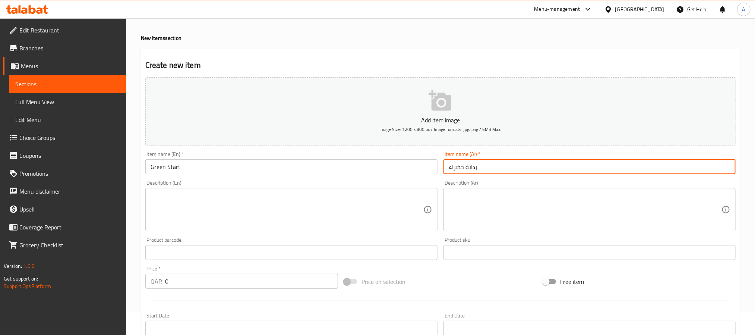
type input "بداية خضراء"
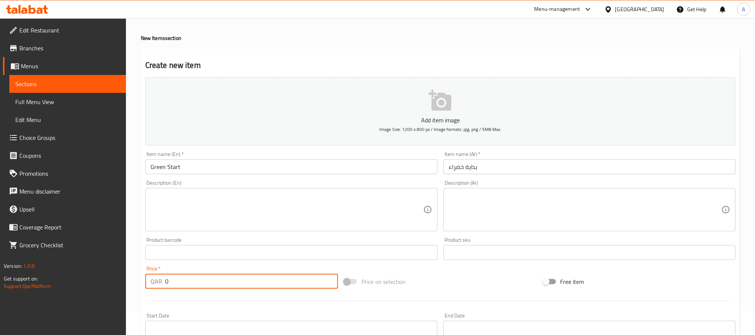
drag, startPoint x: 172, startPoint y: 285, endPoint x: 135, endPoint y: 279, distance: 37.3
click at [135, 279] on div "Home / Restaurants management / Menus / Sections / item / create New Items sect…" at bounding box center [440, 249] width 629 height 508
paste input "220.0"
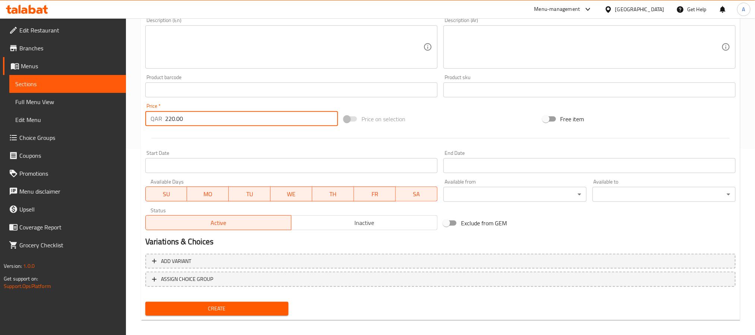
scroll to position [191, 0]
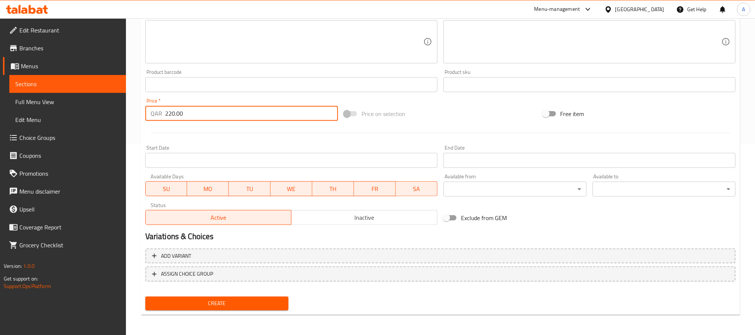
type input "220.00"
click at [265, 303] on span "Create" at bounding box center [216, 302] width 131 height 9
drag, startPoint x: 181, startPoint y: 116, endPoint x: 108, endPoint y: 113, distance: 73.8
click at [108, 113] on div "Edit Restaurant Branches Menus Sections Full Menu View Edit Menu Choice Groups …" at bounding box center [377, 81] width 755 height 508
paste input "220.0"
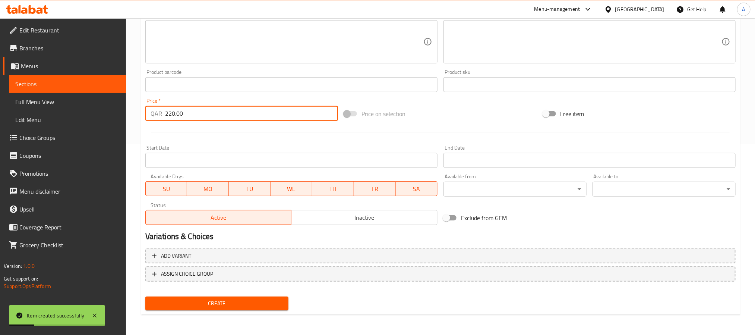
type input "220.00"
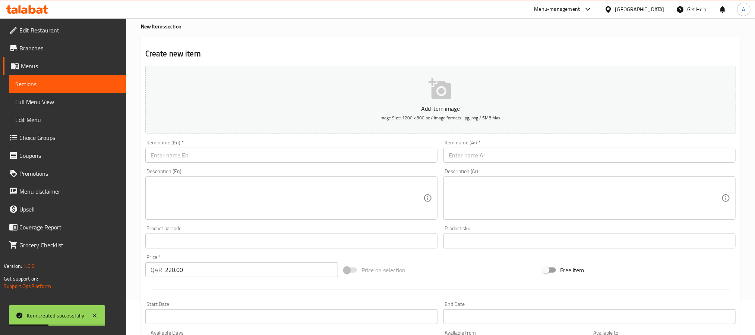
scroll to position [23, 0]
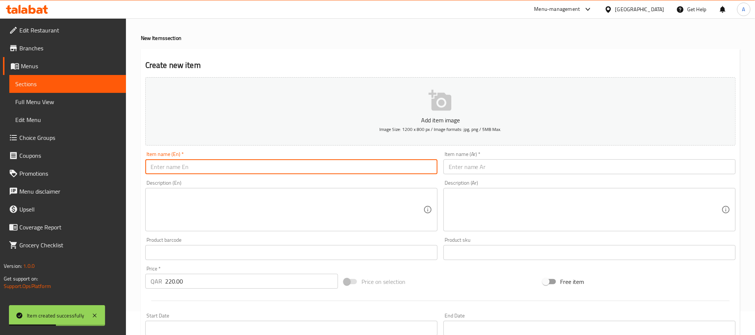
click at [203, 165] on input "text" at bounding box center [291, 166] width 292 height 15
paste input "Bright Beginnings"
type input "Bright Beginnings"
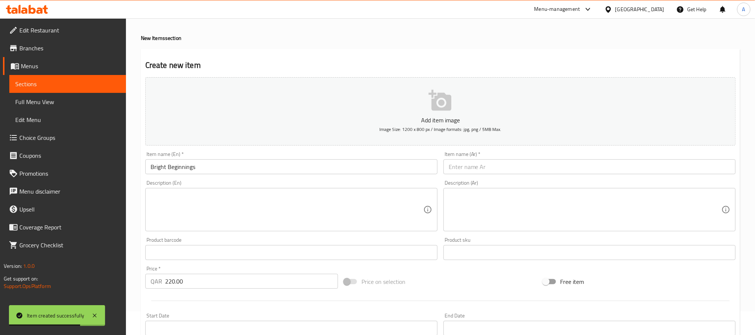
click at [477, 161] on input "text" at bounding box center [589, 166] width 292 height 15
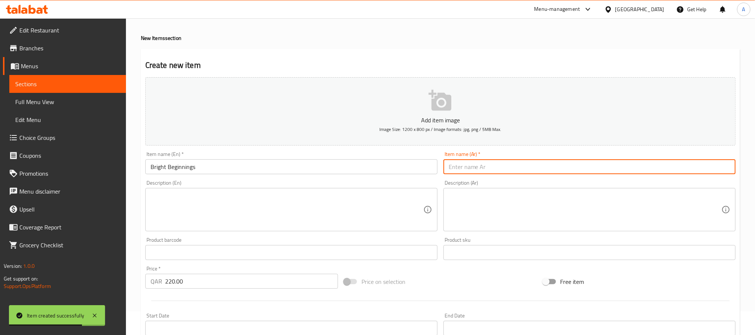
paste input "ألوان التفاؤل"
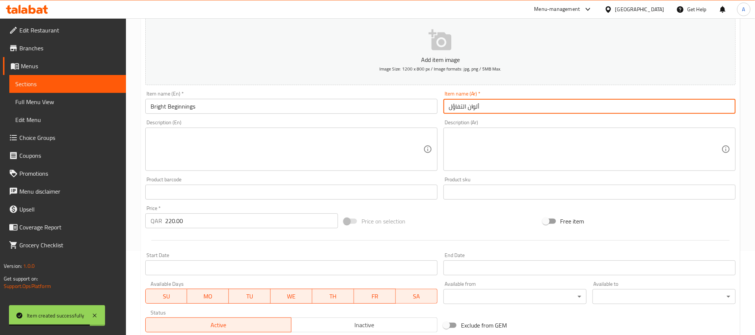
scroll to position [191, 0]
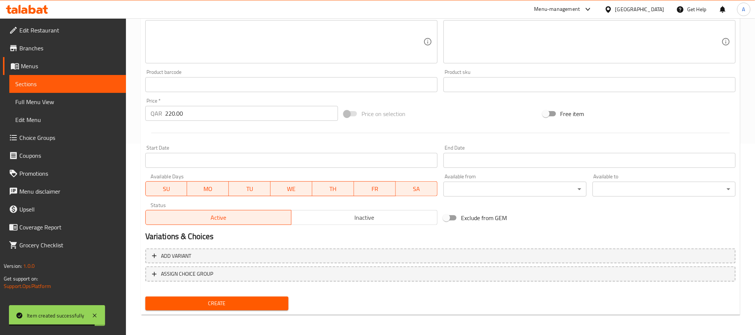
type input "ألوان التفاؤل"
click at [347, 210] on button "Inactive" at bounding box center [364, 217] width 146 height 15
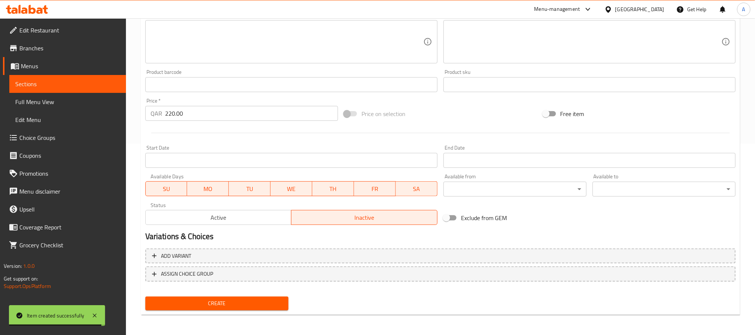
click at [277, 298] on span "Create" at bounding box center [216, 302] width 131 height 9
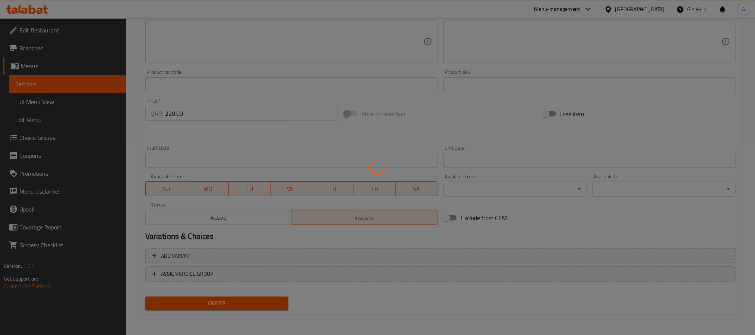
type input "0"
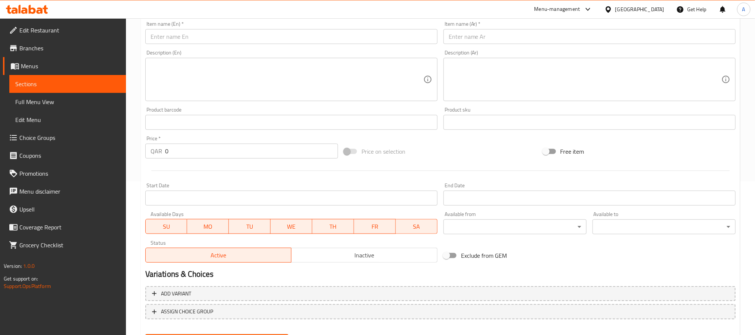
scroll to position [135, 0]
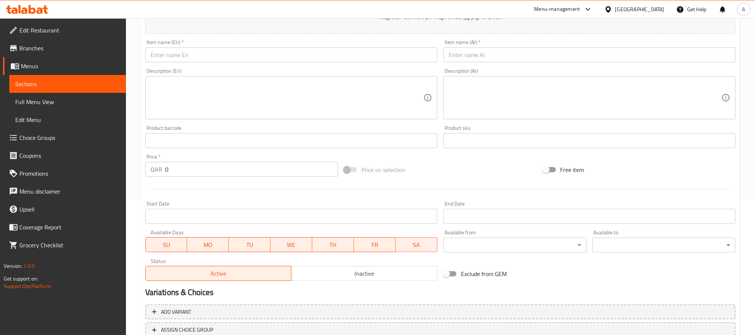
click at [208, 50] on input "text" at bounding box center [291, 54] width 292 height 15
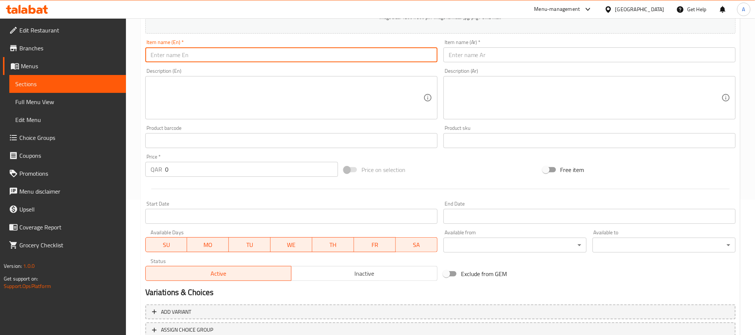
paste input "Blue Scholar"
type input "Blue Scholar"
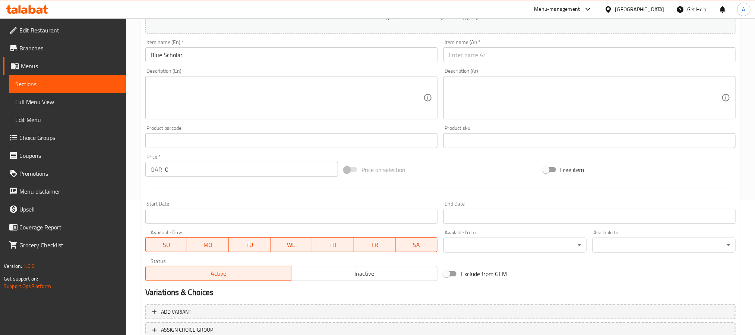
click at [570, 55] on input "text" at bounding box center [589, 54] width 292 height 15
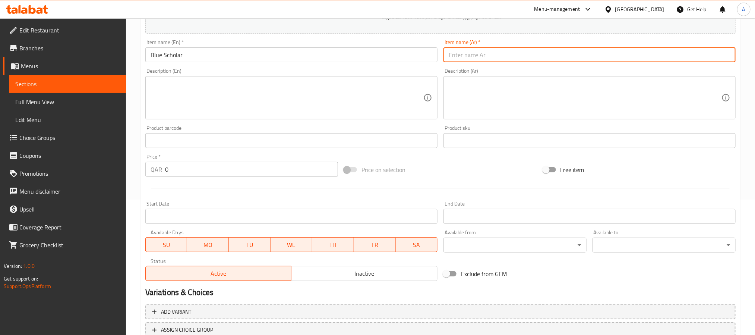
paste input "نجاح أزرق"
type input "نجاح أزرق"
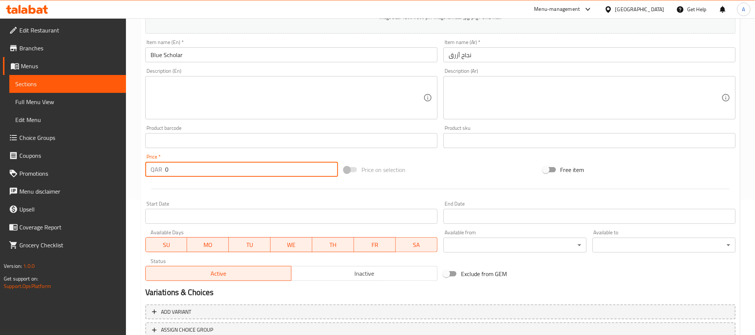
drag, startPoint x: 172, startPoint y: 170, endPoint x: 136, endPoint y: 168, distance: 36.6
click at [136, 168] on div "Home / Restaurants management / Menus / Sections / item / create New Items sect…" at bounding box center [440, 137] width 629 height 508
paste input "108.89"
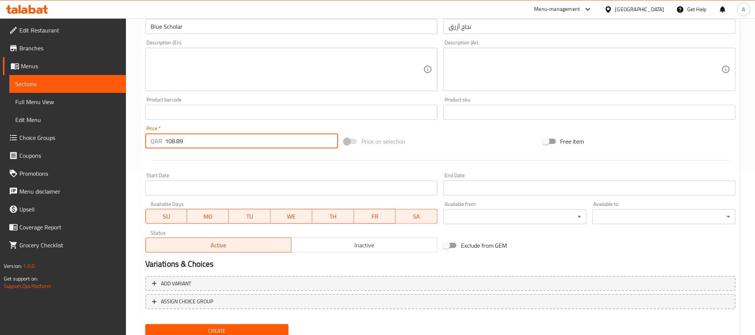
scroll to position [191, 0]
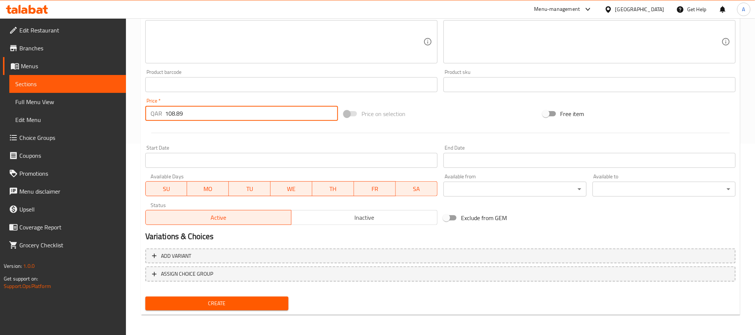
type input "108.89"
click at [233, 300] on span "Create" at bounding box center [216, 302] width 131 height 9
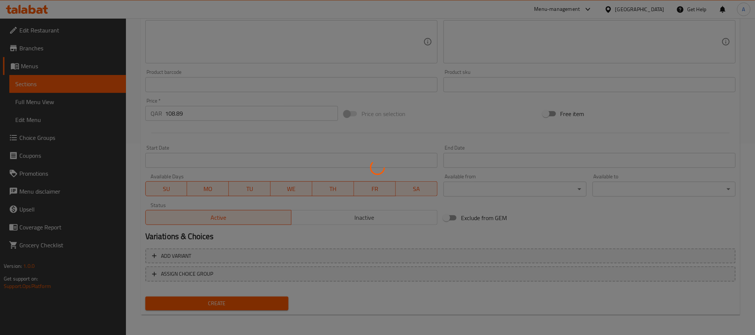
type input "0"
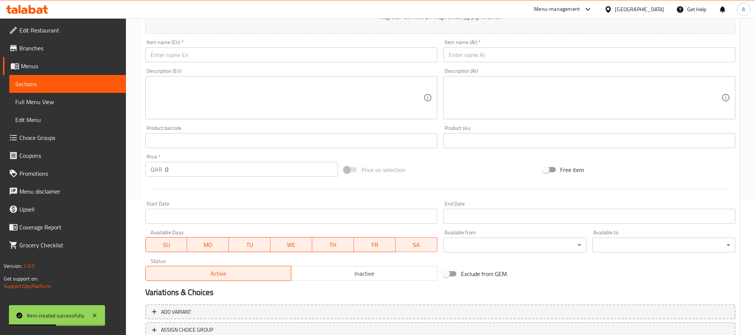
scroll to position [23, 0]
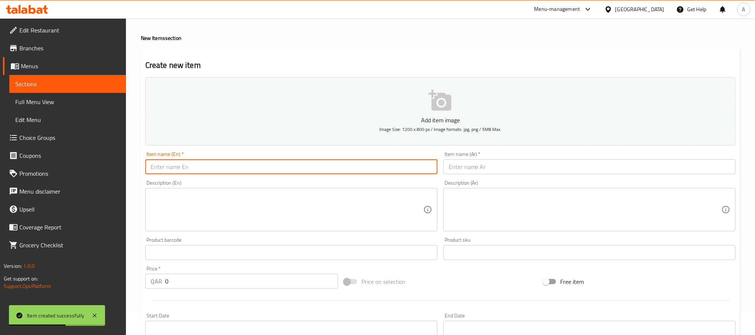
click at [210, 168] on input "text" at bounding box center [291, 166] width 292 height 15
paste input "Pink, purple and pretty"
click at [164, 168] on input "Pink, purple and pretty" at bounding box center [291, 166] width 292 height 15
type input "Pink purple and pretty"
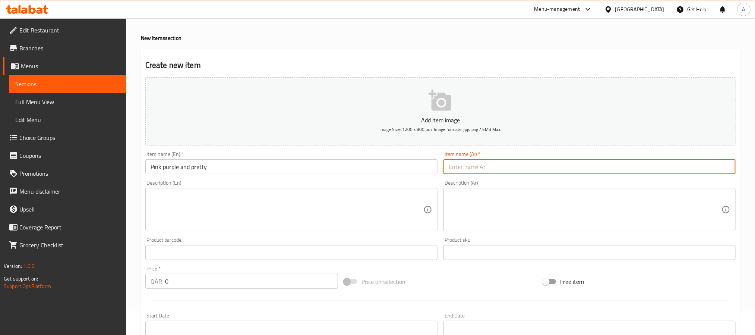
click at [496, 168] on input "text" at bounding box center [589, 166] width 292 height 15
paste input "وردة و بنفسج"
type input "وردة و بنفسج"
click at [179, 169] on input "Pink purple and pretty" at bounding box center [291, 166] width 292 height 15
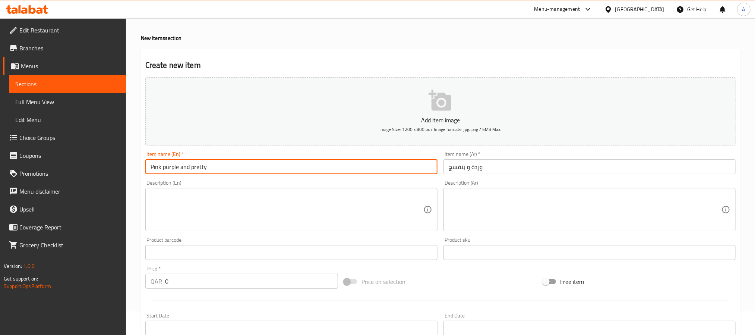
click at [179, 169] on input "Pink purple and pretty" at bounding box center [291, 166] width 292 height 15
type input "Pink Purple and Pretty"
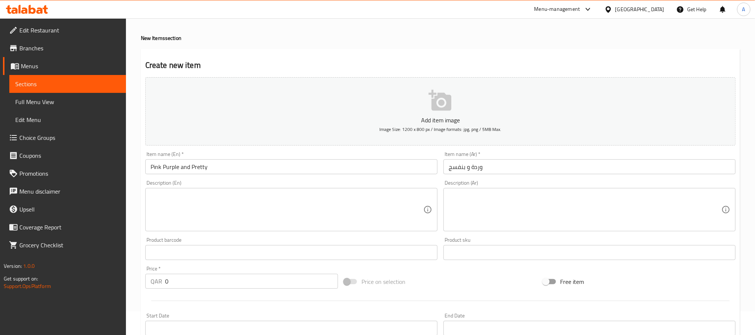
click at [500, 169] on input "وردة و بنفسج" at bounding box center [589, 166] width 292 height 15
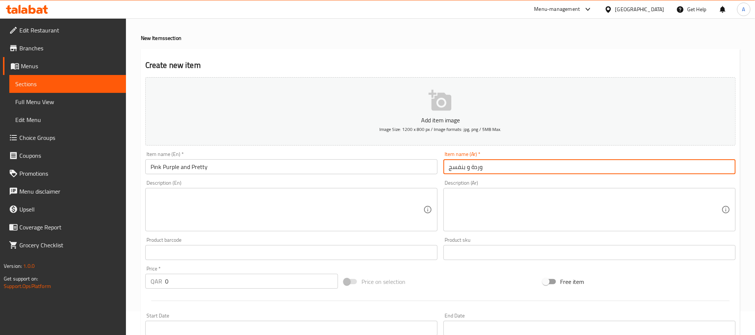
paste input "جميل"
click at [486, 167] on input "وردة و بنفسج جميل" at bounding box center [589, 166] width 292 height 15
type input "وردي وبنفسج جميل"
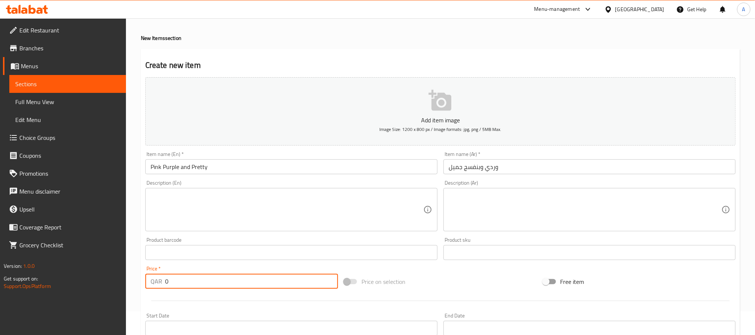
drag, startPoint x: 181, startPoint y: 278, endPoint x: 119, endPoint y: 279, distance: 62.6
click at [119, 279] on div "Edit Restaurant Branches Menus Sections Full Menu View Edit Menu Choice Groups …" at bounding box center [377, 249] width 755 height 508
paste input "111.11"
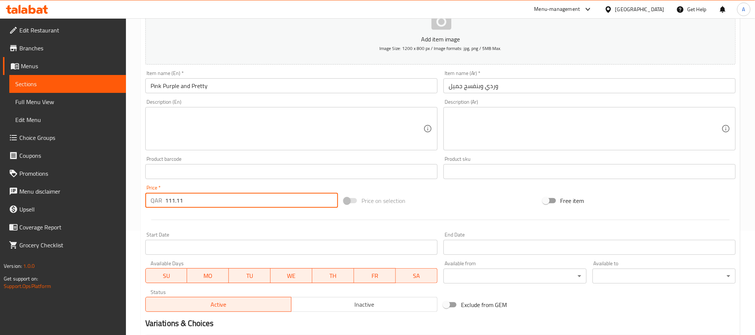
scroll to position [191, 0]
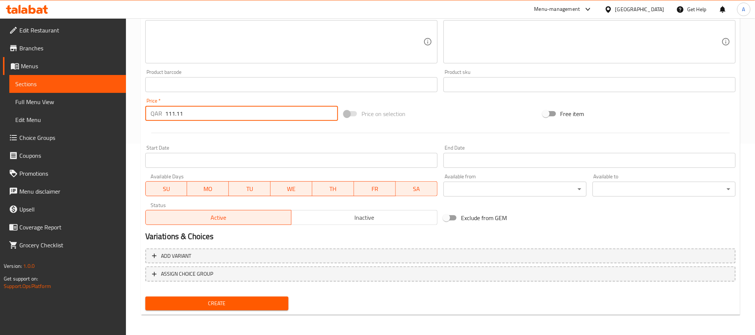
type input "111.11"
click at [344, 218] on span "Inactive" at bounding box center [364, 217] width 140 height 11
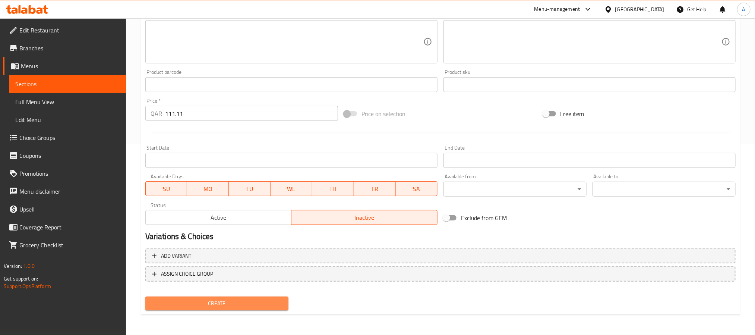
click at [263, 301] on span "Create" at bounding box center [216, 302] width 131 height 9
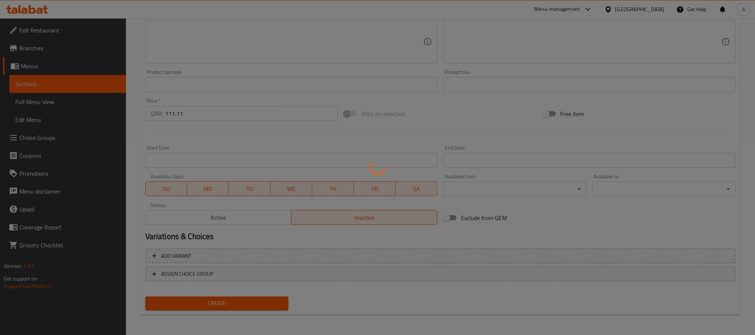
type input "0"
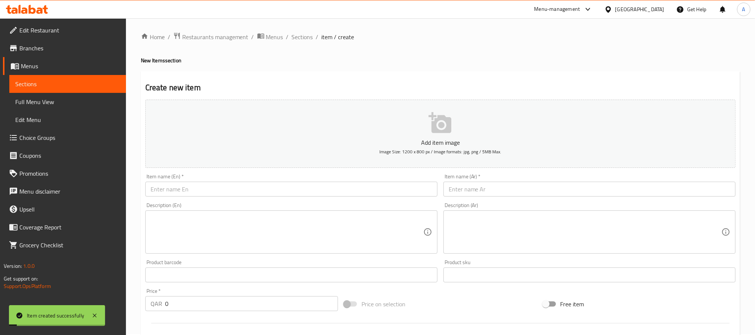
scroll to position [0, 0]
click at [302, 40] on span "Sections" at bounding box center [302, 38] width 21 height 9
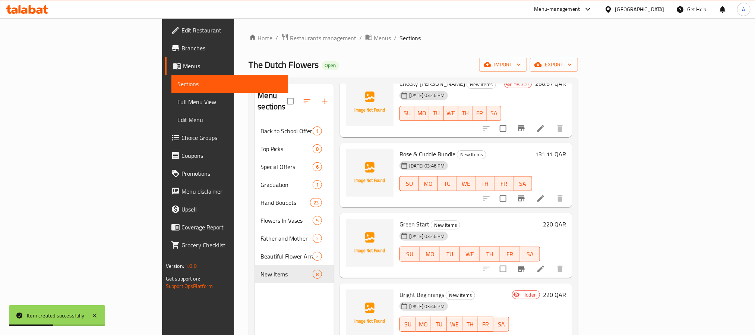
scroll to position [168, 0]
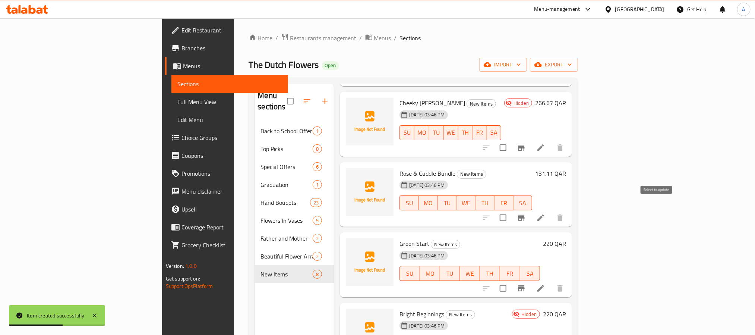
click at [511, 210] on input "checkbox" at bounding box center [503, 218] width 16 height 16
checkbox input "true"
click at [511, 280] on input "checkbox" at bounding box center [503, 288] width 16 height 16
checkbox input "true"
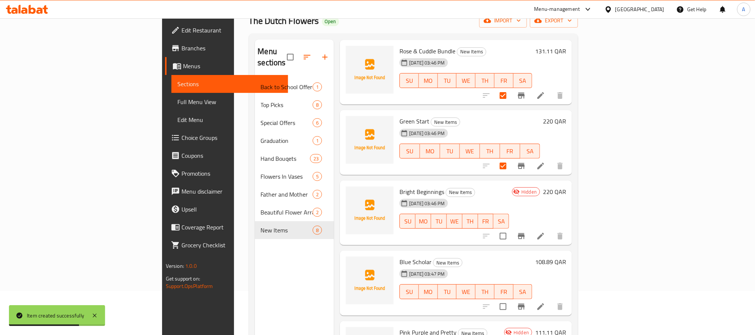
scroll to position [104, 0]
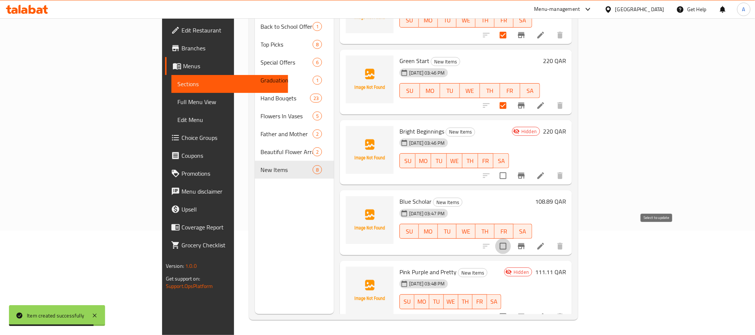
click at [511, 238] on input "checkbox" at bounding box center [503, 246] width 16 height 16
checkbox input "true"
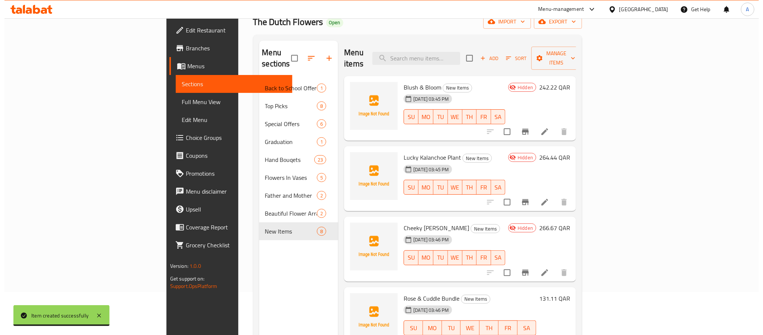
scroll to position [0, 0]
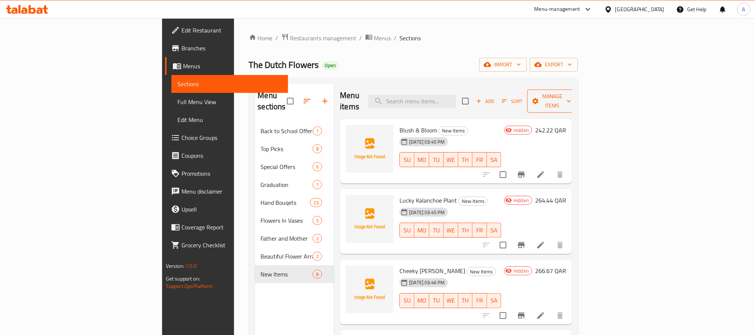
click at [571, 95] on span "Manage items" at bounding box center [552, 101] width 38 height 19
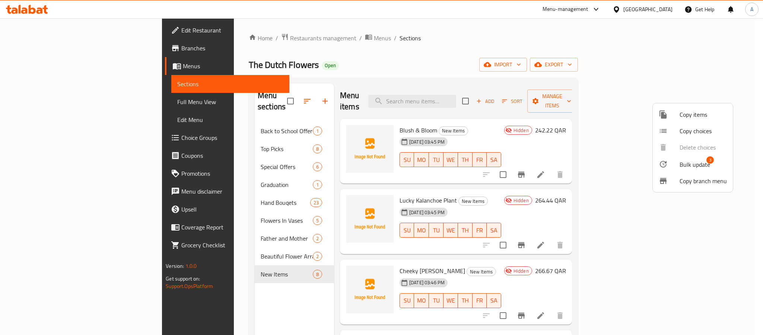
click at [694, 157] on li "Bulk update 3" at bounding box center [693, 163] width 80 height 17
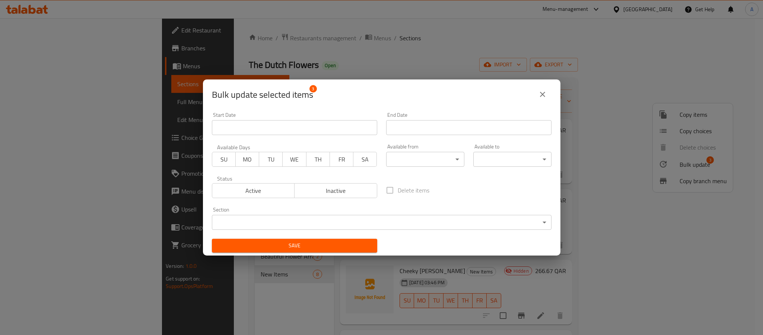
click at [347, 190] on span "Inactive" at bounding box center [336, 190] width 77 height 11
click at [335, 251] on button "Save" at bounding box center [294, 245] width 165 height 14
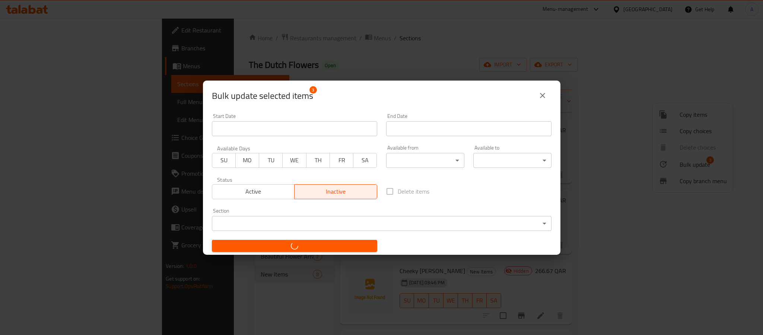
checkbox input "false"
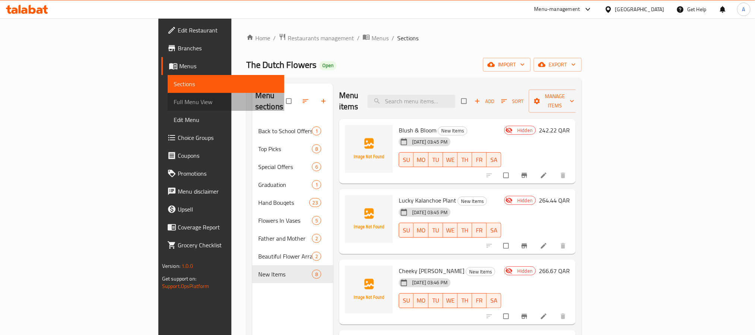
click at [174, 101] on span "Full Menu View" at bounding box center [226, 101] width 105 height 9
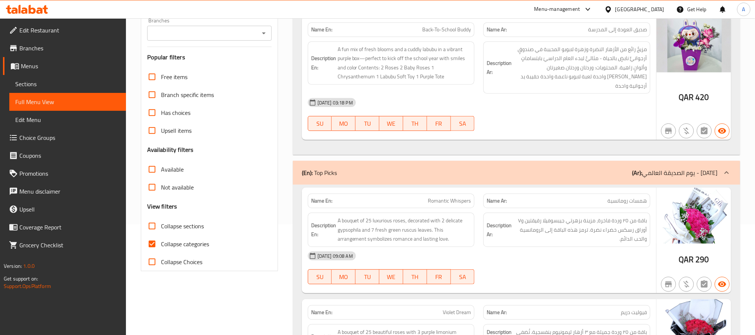
scroll to position [112, 0]
click at [155, 224] on input "Collapse sections" at bounding box center [152, 225] width 18 height 18
checkbox input "true"
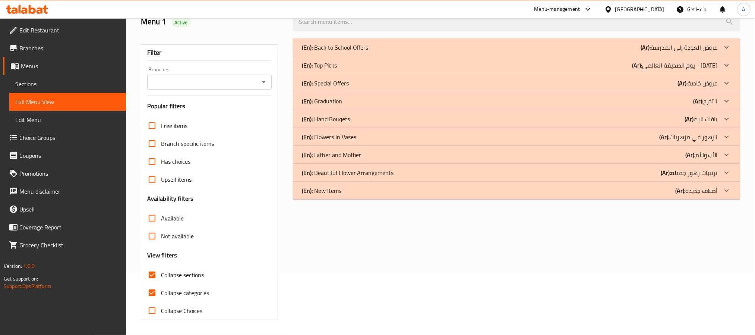
scroll to position [63, 0]
click at [349, 190] on div "(En): New Items (Ar): أصناف جديدة" at bounding box center [510, 190] width 416 height 9
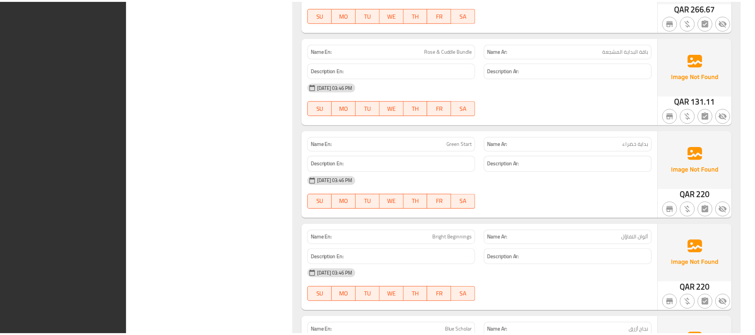
scroll to position [715, 0]
